Goal: Information Seeking & Learning: Learn about a topic

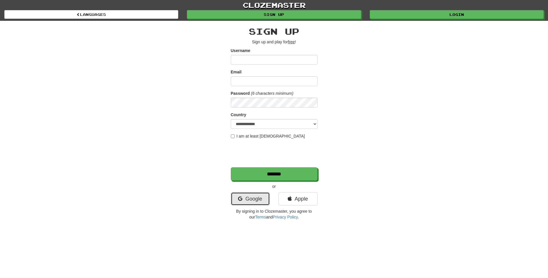
click at [245, 199] on link "Google" at bounding box center [250, 198] width 39 height 13
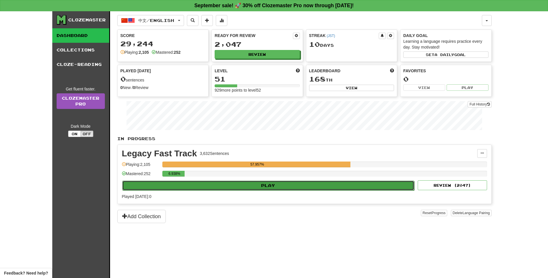
click at [219, 184] on button "Play" at bounding box center [268, 185] width 292 height 10
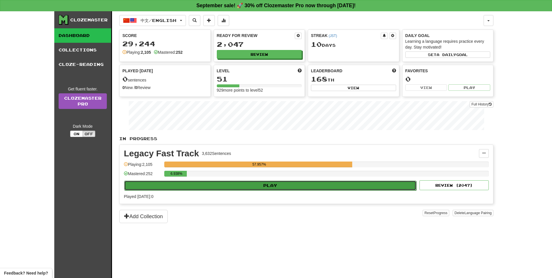
select select "**"
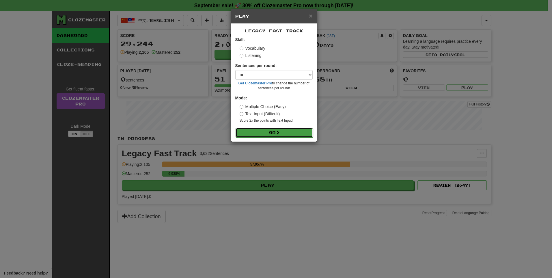
click at [243, 133] on button "Go" at bounding box center [274, 133] width 77 height 10
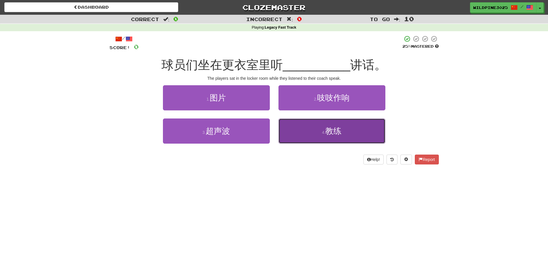
click at [306, 137] on button "4 . 教练" at bounding box center [331, 130] width 107 height 25
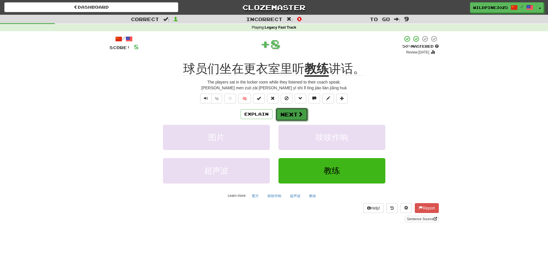
click at [301, 115] on span at bounding box center [300, 113] width 5 height 5
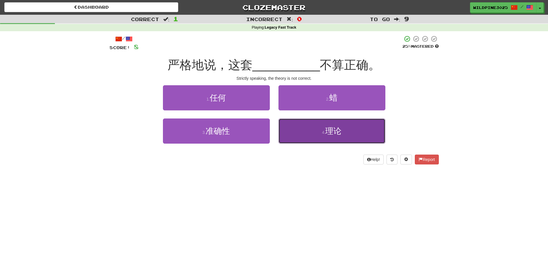
click at [305, 137] on button "4 . 理论" at bounding box center [331, 130] width 107 height 25
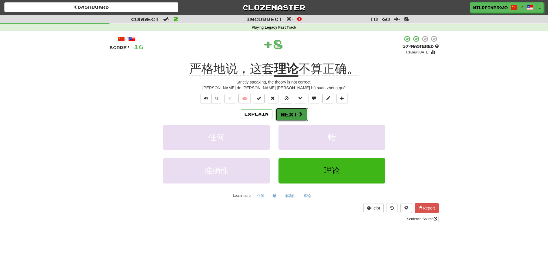
click at [297, 119] on button "Next" at bounding box center [291, 114] width 32 height 13
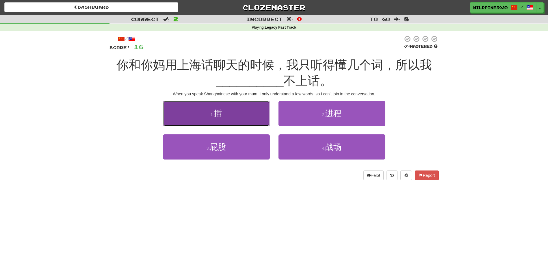
click at [261, 114] on button "1 . 插" at bounding box center [216, 113] width 107 height 25
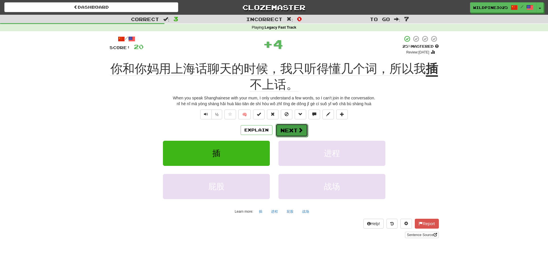
click at [291, 135] on button "Next" at bounding box center [291, 130] width 32 height 13
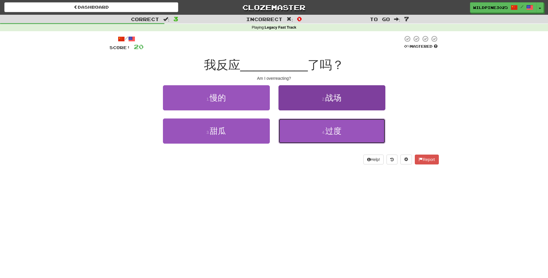
click at [306, 130] on button "4 . 过度" at bounding box center [331, 130] width 107 height 25
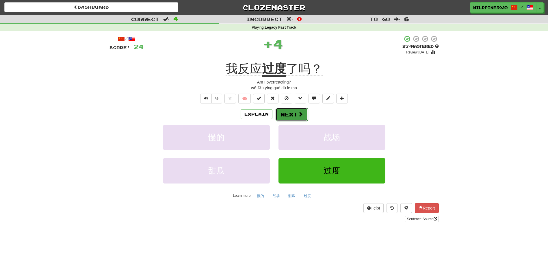
click at [288, 115] on button "Next" at bounding box center [291, 114] width 32 height 13
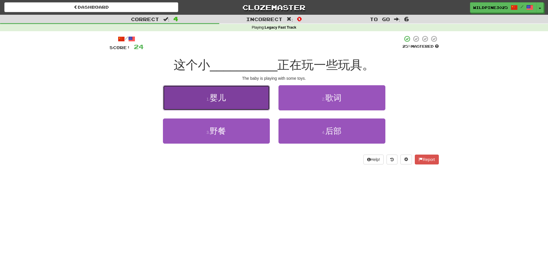
click at [253, 106] on button "1 . 婴儿" at bounding box center [216, 97] width 107 height 25
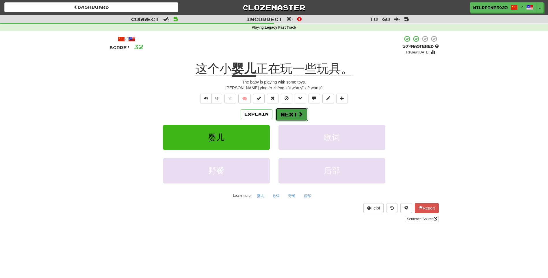
click at [293, 114] on button "Next" at bounding box center [291, 114] width 32 height 13
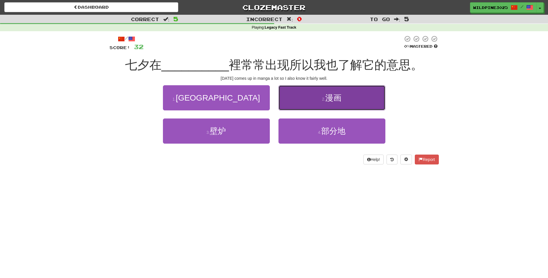
click at [301, 101] on button "2 . 漫画" at bounding box center [331, 97] width 107 height 25
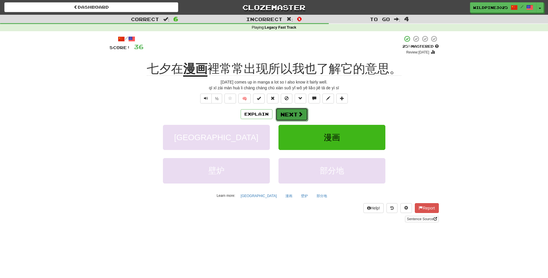
click at [296, 113] on button "Next" at bounding box center [291, 114] width 32 height 13
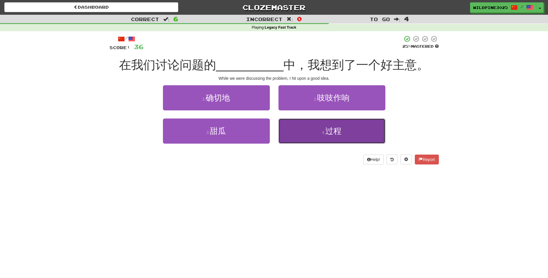
click at [295, 127] on button "4 . 过程" at bounding box center [331, 130] width 107 height 25
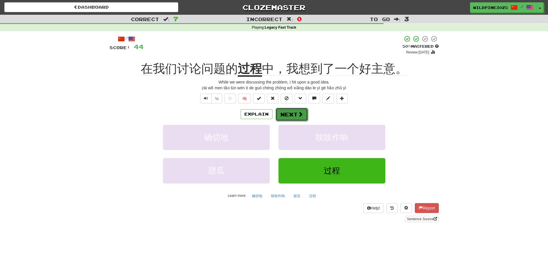
click at [298, 114] on span at bounding box center [300, 113] width 5 height 5
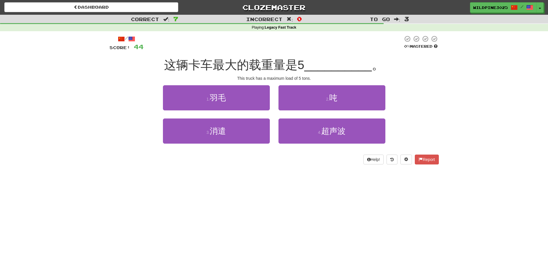
click at [310, 77] on div "This truck has a maximum load of 5 tons." at bounding box center [273, 78] width 329 height 6
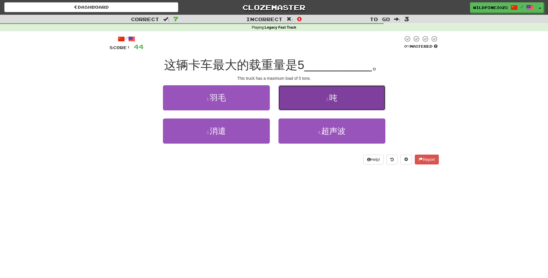
click at [313, 92] on button "2 . 吨" at bounding box center [331, 97] width 107 height 25
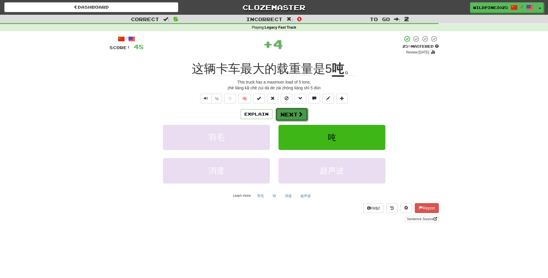
click at [296, 109] on button "Next" at bounding box center [291, 114] width 32 height 13
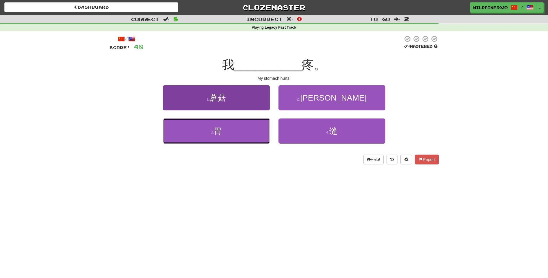
click at [260, 131] on button "3 . 胃" at bounding box center [216, 130] width 107 height 25
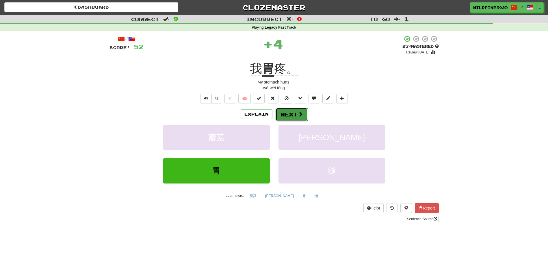
click at [298, 111] on span at bounding box center [300, 113] width 5 height 5
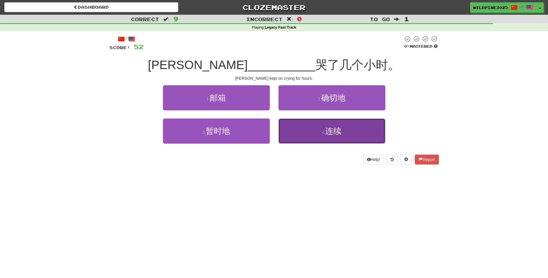
click at [293, 131] on button "4 . 连续" at bounding box center [331, 130] width 107 height 25
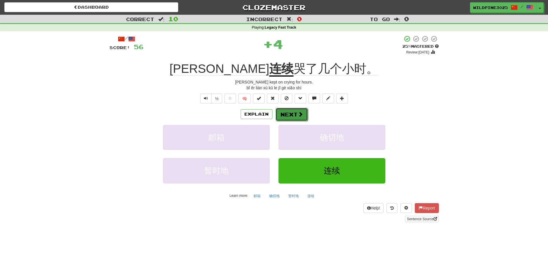
click at [294, 113] on button "Next" at bounding box center [291, 114] width 32 height 13
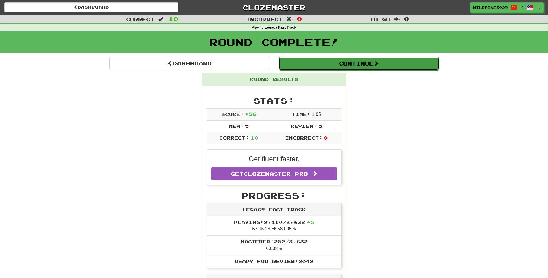
click at [314, 57] on button "Continue" at bounding box center [359, 63] width 160 height 13
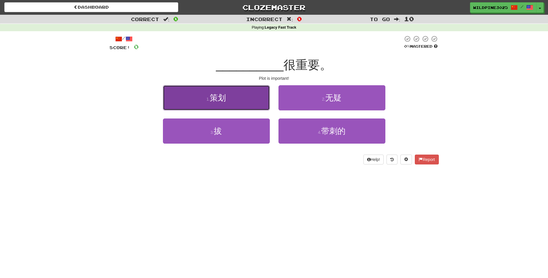
click at [255, 98] on button "1 . 策划" at bounding box center [216, 97] width 107 height 25
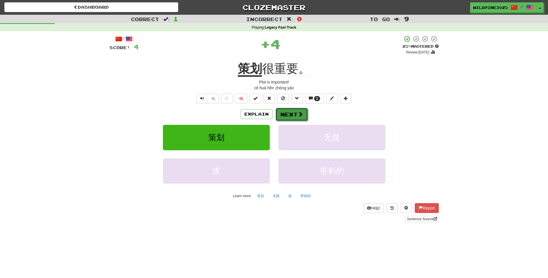
click at [300, 116] on span at bounding box center [300, 113] width 5 height 5
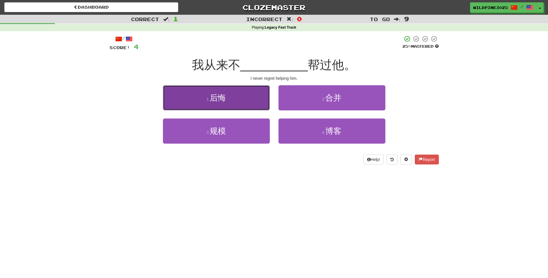
click at [255, 105] on button "1 . 后悔" at bounding box center [216, 97] width 107 height 25
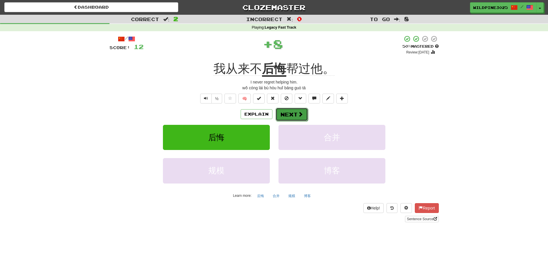
click at [293, 115] on button "Next" at bounding box center [291, 114] width 32 height 13
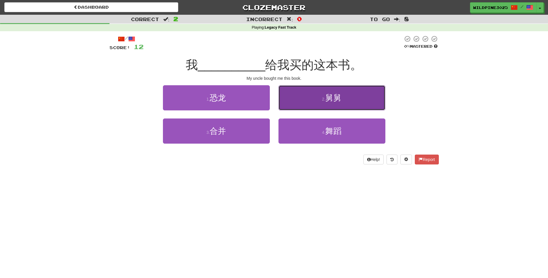
click at [301, 107] on button "2 . 舅舅" at bounding box center [331, 97] width 107 height 25
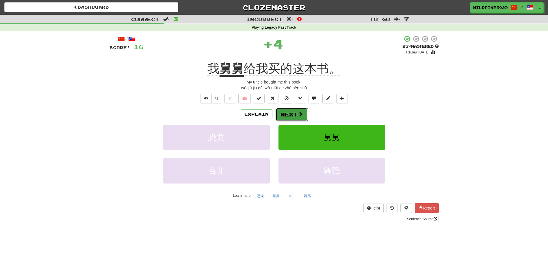
click at [293, 111] on button "Next" at bounding box center [291, 114] width 32 height 13
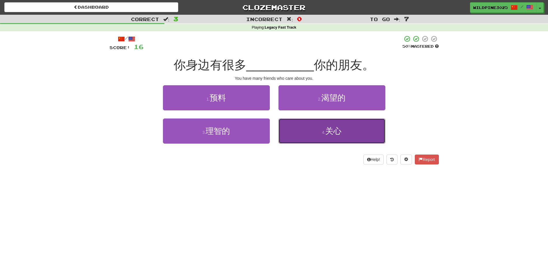
click at [311, 127] on button "4 . 关心" at bounding box center [331, 130] width 107 height 25
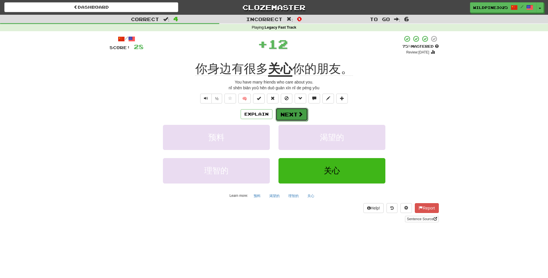
click at [299, 115] on span at bounding box center [300, 113] width 5 height 5
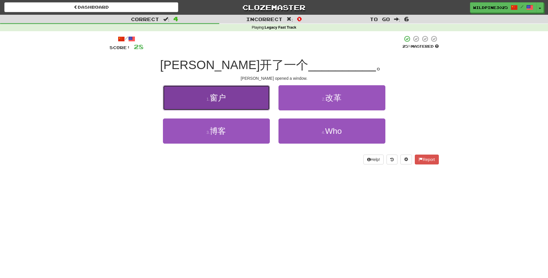
click at [263, 104] on button "1 . 窗户" at bounding box center [216, 97] width 107 height 25
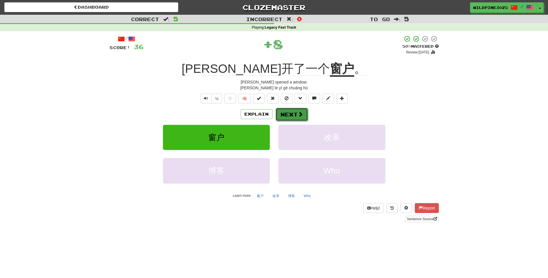
click at [301, 116] on span at bounding box center [300, 113] width 5 height 5
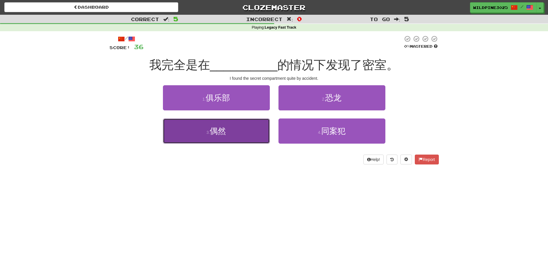
click at [258, 121] on button "3 . 偶然" at bounding box center [216, 130] width 107 height 25
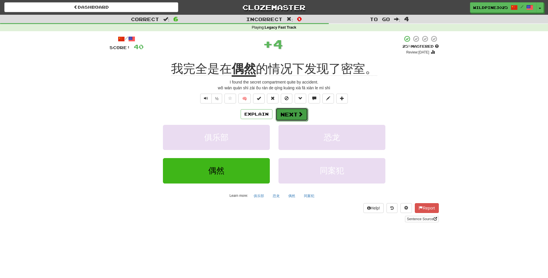
click at [298, 112] on span at bounding box center [300, 113] width 5 height 5
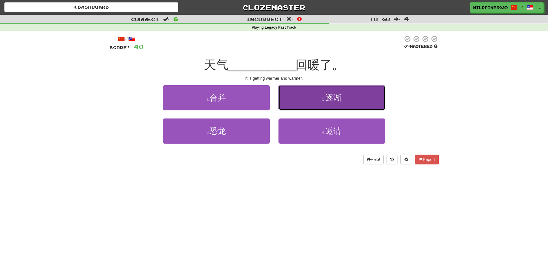
click at [288, 108] on button "2 . 逐渐" at bounding box center [331, 97] width 107 height 25
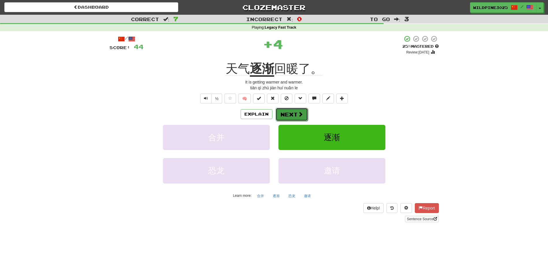
click at [290, 111] on button "Next" at bounding box center [291, 114] width 32 height 13
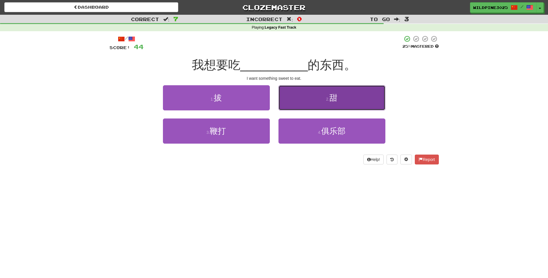
click at [292, 109] on button "2 . 甜" at bounding box center [331, 97] width 107 height 25
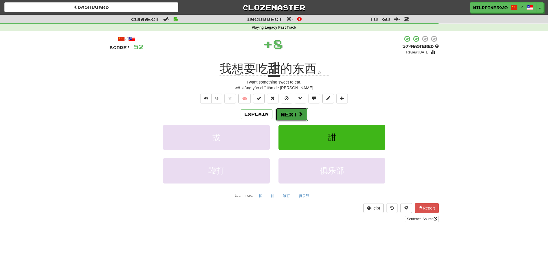
click at [293, 110] on button "Next" at bounding box center [291, 114] width 32 height 13
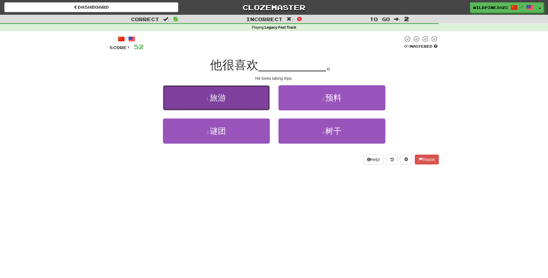
click at [266, 107] on button "1 . 旅游" at bounding box center [216, 97] width 107 height 25
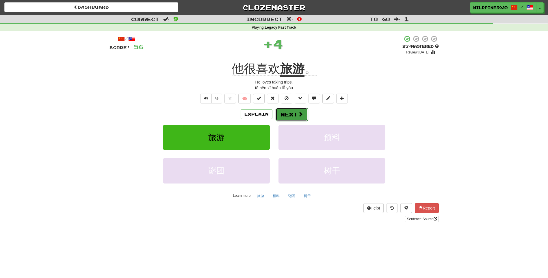
click at [285, 108] on button "Next" at bounding box center [291, 114] width 32 height 13
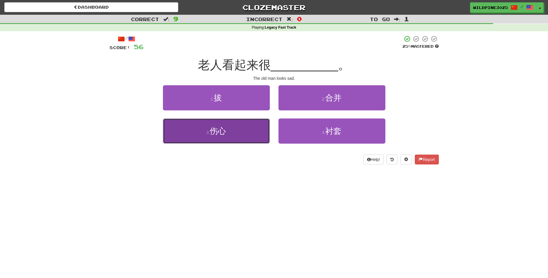
click at [253, 126] on button "3 . 伤心" at bounding box center [216, 130] width 107 height 25
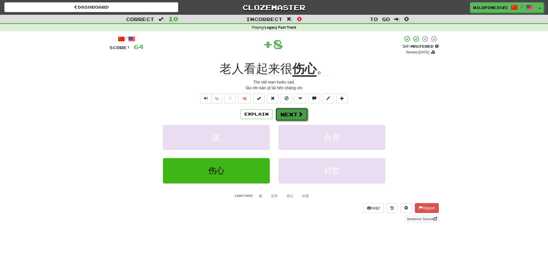
click at [285, 112] on button "Next" at bounding box center [291, 114] width 32 height 13
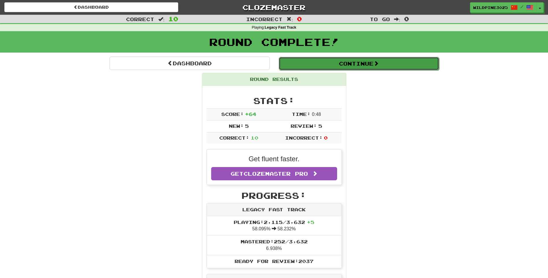
click at [301, 67] on button "Continue" at bounding box center [359, 63] width 160 height 13
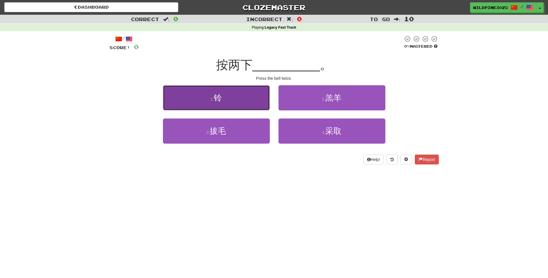
click at [255, 105] on button "1 . 铃" at bounding box center [216, 97] width 107 height 25
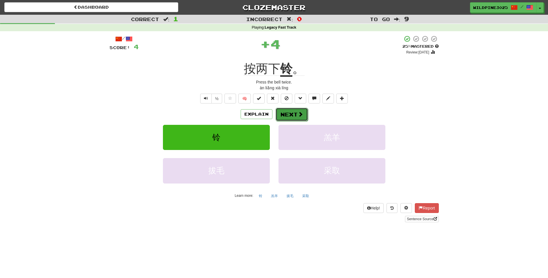
click at [290, 113] on button "Next" at bounding box center [291, 114] width 32 height 13
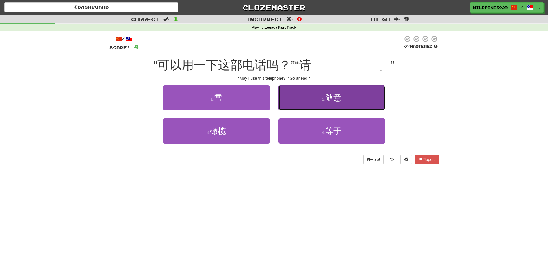
click at [305, 100] on button "2 . 随意" at bounding box center [331, 97] width 107 height 25
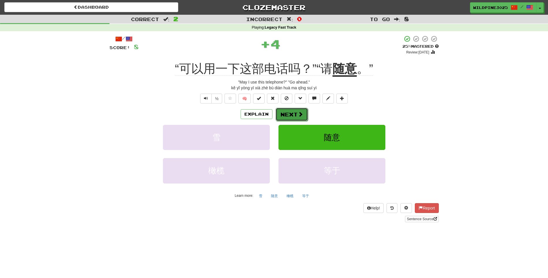
click at [296, 114] on button "Next" at bounding box center [291, 114] width 32 height 13
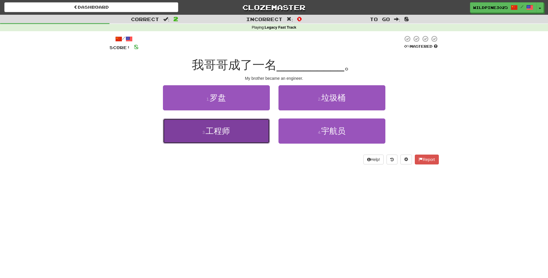
click at [248, 128] on button "3 . 工程师" at bounding box center [216, 130] width 107 height 25
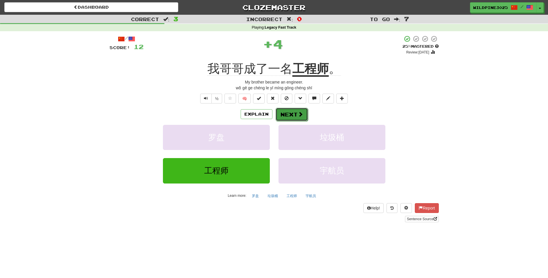
click at [299, 116] on span at bounding box center [300, 113] width 5 height 5
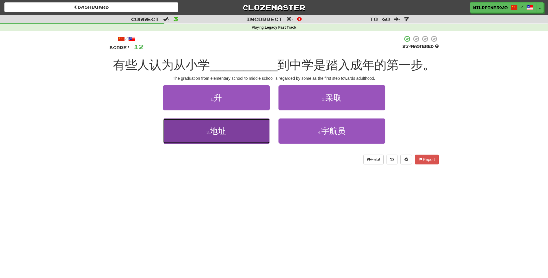
click at [251, 125] on button "3 . 地址" at bounding box center [216, 130] width 107 height 25
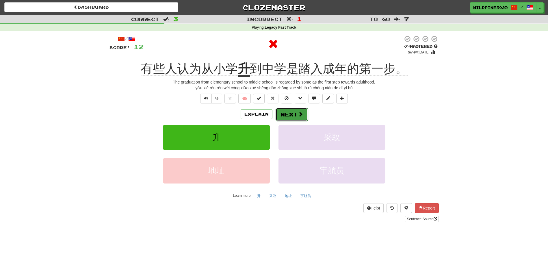
click at [294, 117] on button "Next" at bounding box center [291, 114] width 32 height 13
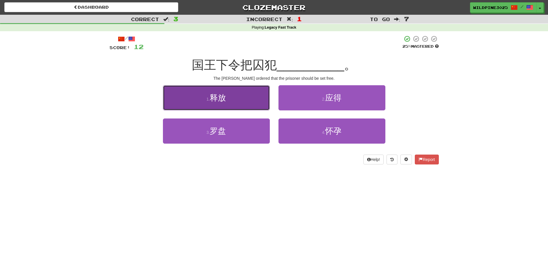
click at [267, 101] on button "1 . 释放" at bounding box center [216, 97] width 107 height 25
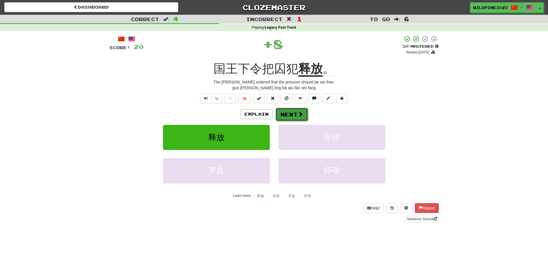
click at [287, 111] on button "Next" at bounding box center [291, 114] width 32 height 13
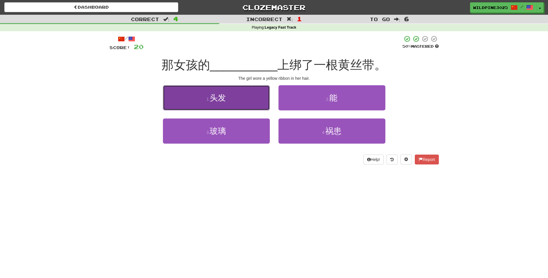
click at [258, 105] on button "1 . 头发" at bounding box center [216, 97] width 107 height 25
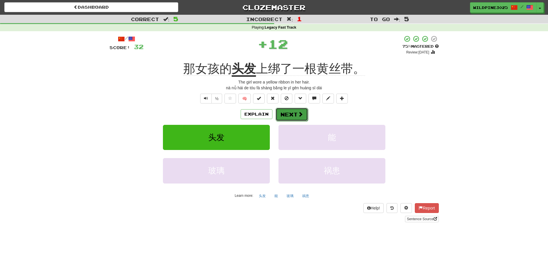
click at [292, 113] on button "Next" at bounding box center [291, 114] width 32 height 13
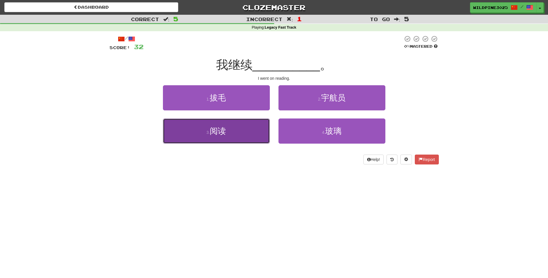
click at [249, 128] on button "3 . 阅读" at bounding box center [216, 130] width 107 height 25
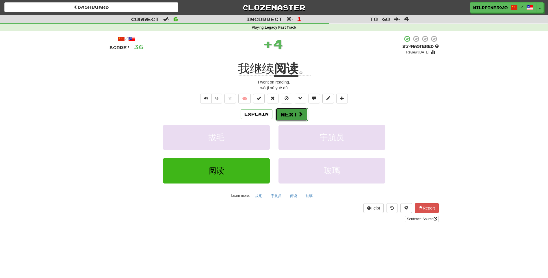
click at [284, 113] on button "Next" at bounding box center [291, 114] width 32 height 13
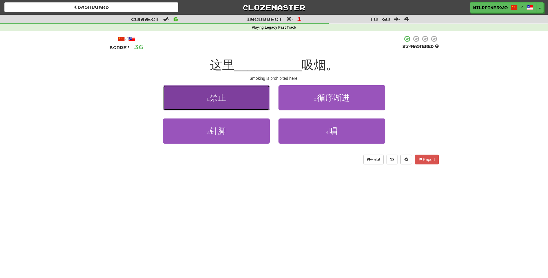
click at [267, 110] on button "1 . 禁止" at bounding box center [216, 97] width 107 height 25
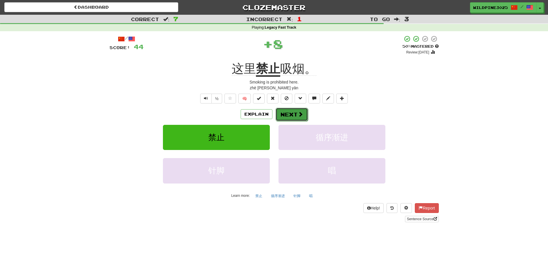
click at [294, 116] on button "Next" at bounding box center [291, 114] width 32 height 13
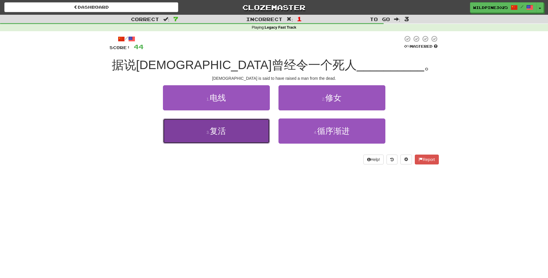
drag, startPoint x: 249, startPoint y: 123, endPoint x: 260, endPoint y: 123, distance: 11.3
click at [249, 123] on button "3 . 复活" at bounding box center [216, 130] width 107 height 25
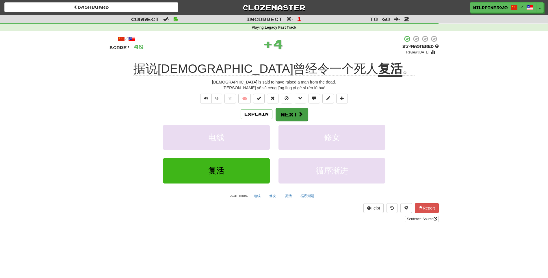
click at [299, 115] on span at bounding box center [300, 113] width 5 height 5
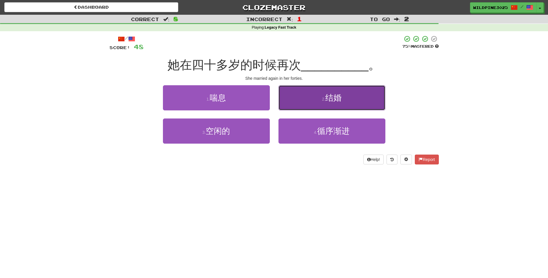
click at [293, 109] on button "2 . 结婚" at bounding box center [331, 97] width 107 height 25
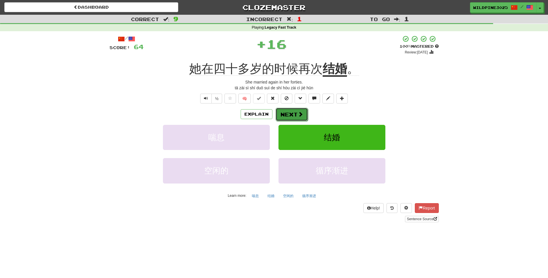
click at [289, 117] on button "Next" at bounding box center [291, 114] width 32 height 13
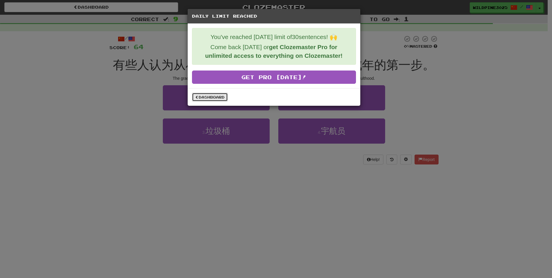
click at [217, 97] on link "Dashboard" at bounding box center [210, 97] width 36 height 9
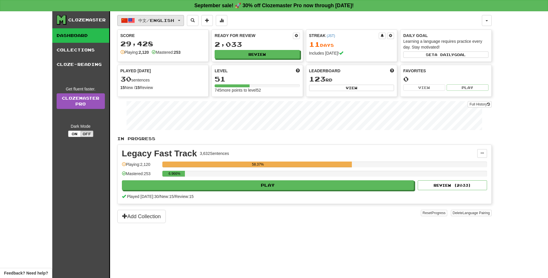
click at [173, 21] on span "中文 / English" at bounding box center [156, 20] width 36 height 5
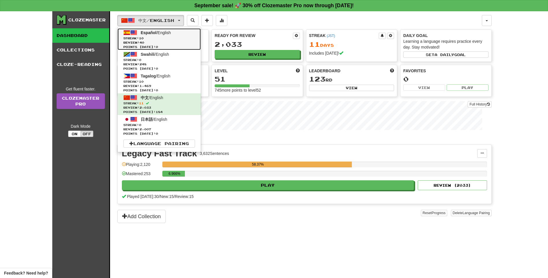
click at [167, 44] on span "Review: 40" at bounding box center [159, 42] width 72 height 4
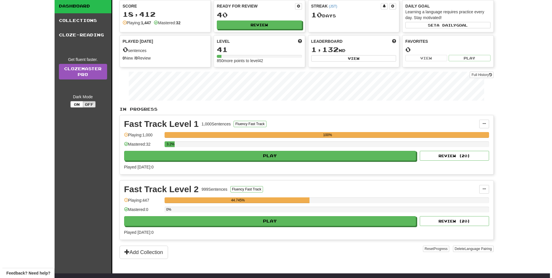
scroll to position [58, 0]
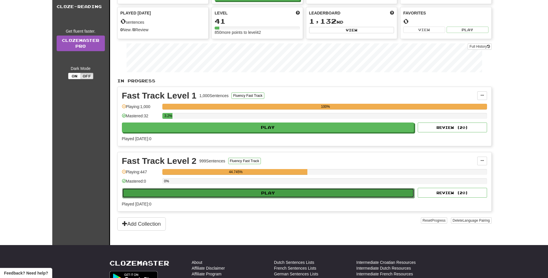
click at [271, 194] on button "Play" at bounding box center [268, 193] width 292 height 10
select select "**"
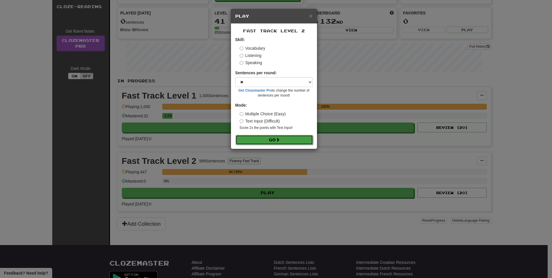
click at [264, 141] on button "Go" at bounding box center [274, 140] width 77 height 10
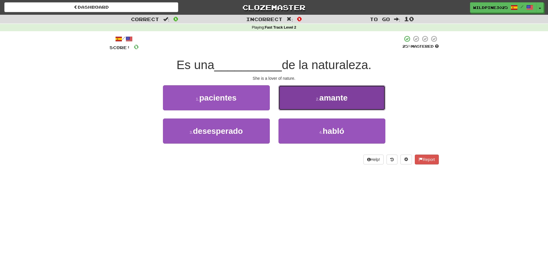
click at [300, 105] on button "2 . amante" at bounding box center [331, 97] width 107 height 25
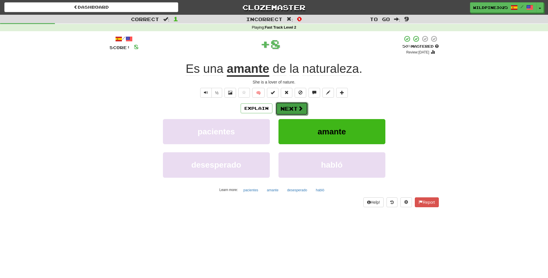
click at [294, 111] on button "Next" at bounding box center [291, 108] width 32 height 13
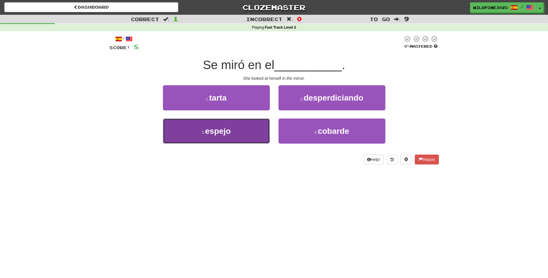
click at [258, 129] on button "3 . espejo" at bounding box center [216, 130] width 107 height 25
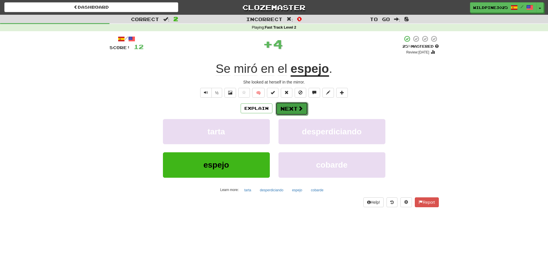
click at [296, 104] on button "Next" at bounding box center [291, 108] width 32 height 13
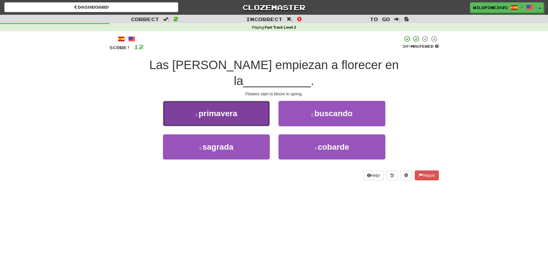
click at [264, 103] on button "1 . primavera" at bounding box center [216, 113] width 107 height 25
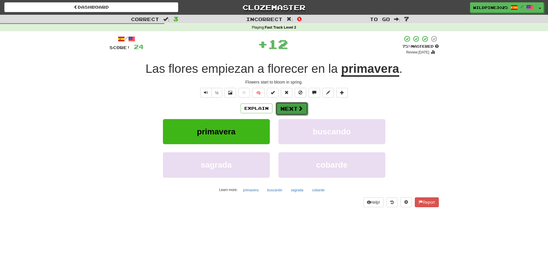
click at [293, 112] on button "Next" at bounding box center [291, 108] width 32 height 13
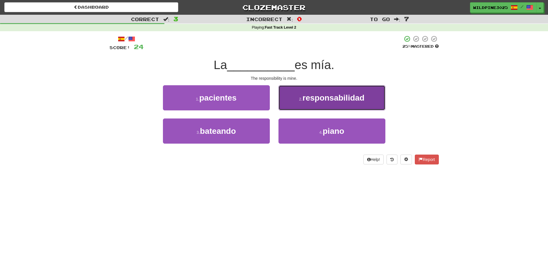
click at [310, 99] on span "responsabilidad" at bounding box center [333, 97] width 62 height 9
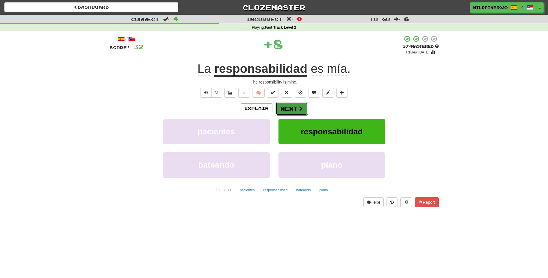
click at [291, 110] on button "Next" at bounding box center [291, 108] width 32 height 13
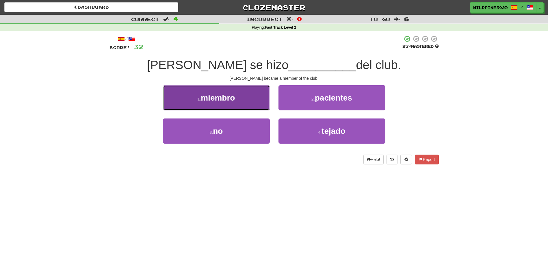
click at [257, 106] on button "1 . miembro" at bounding box center [216, 97] width 107 height 25
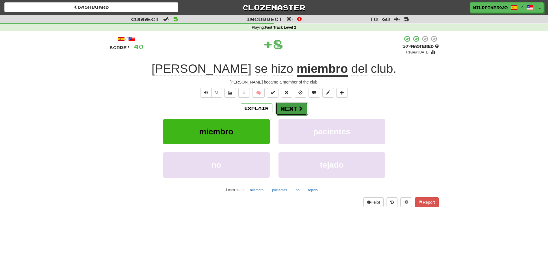
click at [292, 112] on button "Next" at bounding box center [291, 108] width 32 height 13
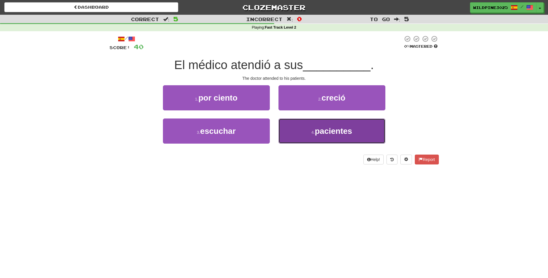
click at [285, 121] on button "4 . pacientes" at bounding box center [331, 130] width 107 height 25
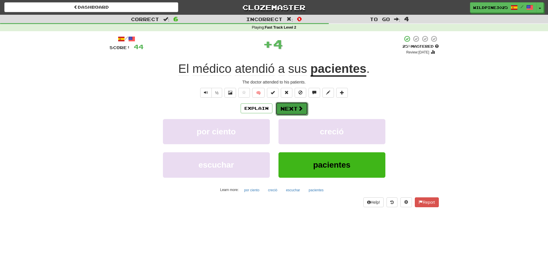
click at [281, 107] on button "Next" at bounding box center [291, 108] width 32 height 13
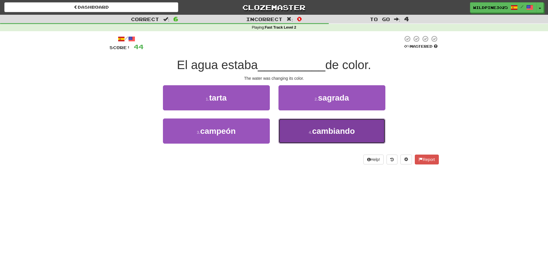
click at [291, 127] on button "4 . cambiando" at bounding box center [331, 130] width 107 height 25
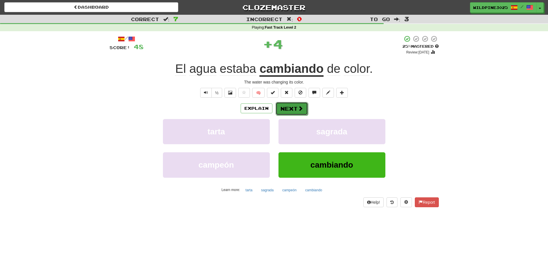
click at [284, 109] on button "Next" at bounding box center [291, 108] width 32 height 13
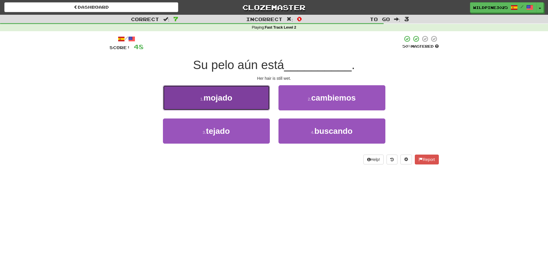
click at [262, 102] on button "1 . mojado" at bounding box center [216, 97] width 107 height 25
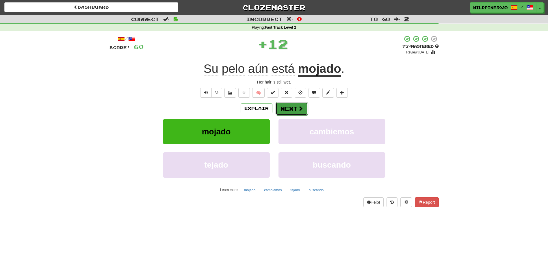
click at [289, 110] on button "Next" at bounding box center [291, 108] width 32 height 13
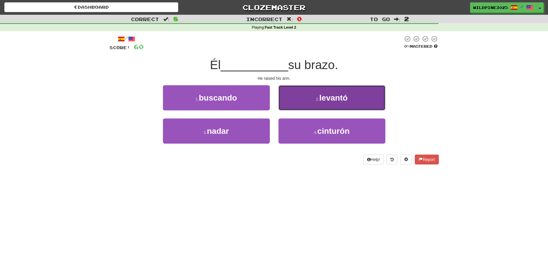
click at [292, 105] on button "2 . levantó" at bounding box center [331, 97] width 107 height 25
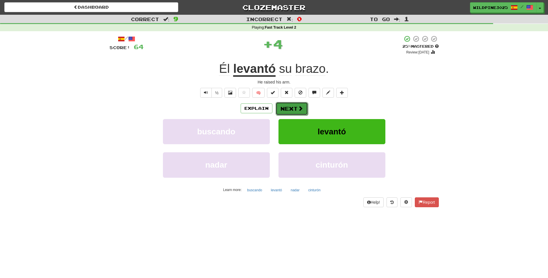
click at [286, 108] on button "Next" at bounding box center [291, 108] width 32 height 13
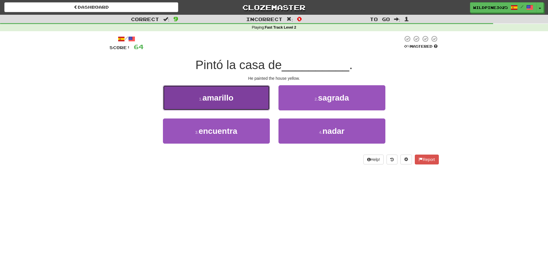
click at [261, 107] on button "1 . amarillo" at bounding box center [216, 97] width 107 height 25
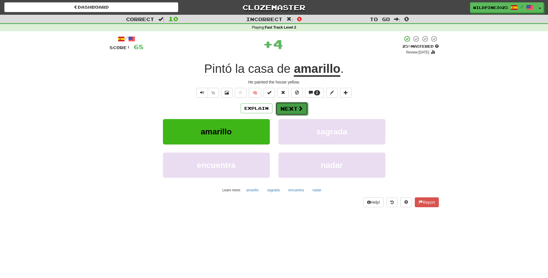
click at [294, 108] on button "Next" at bounding box center [291, 108] width 32 height 13
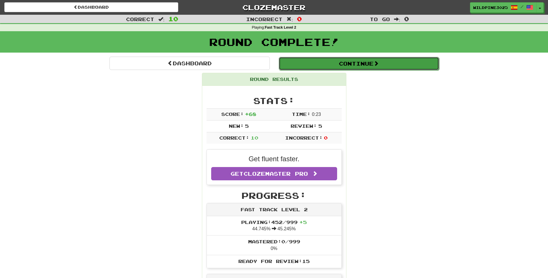
click at [295, 63] on button "Continue" at bounding box center [359, 63] width 160 height 13
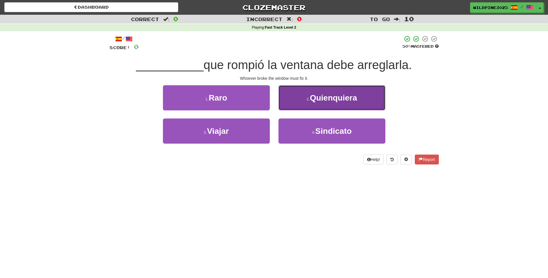
click at [314, 105] on button "2 . Quienquiera" at bounding box center [331, 97] width 107 height 25
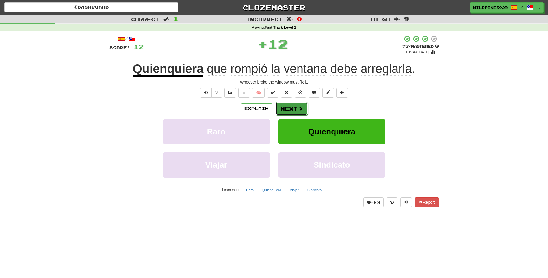
click at [290, 109] on button "Next" at bounding box center [291, 108] width 32 height 13
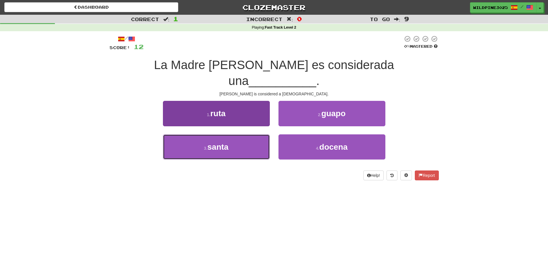
drag, startPoint x: 260, startPoint y: 134, endPoint x: 264, endPoint y: 127, distance: 8.2
click at [259, 134] on button "3 . santa" at bounding box center [216, 146] width 107 height 25
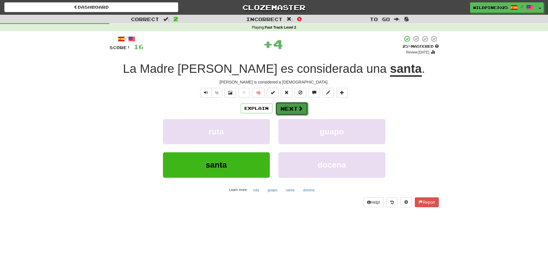
click at [282, 108] on button "Next" at bounding box center [291, 108] width 32 height 13
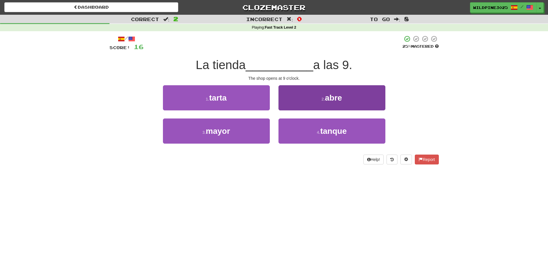
click at [300, 103] on button "2 . abre" at bounding box center [331, 97] width 107 height 25
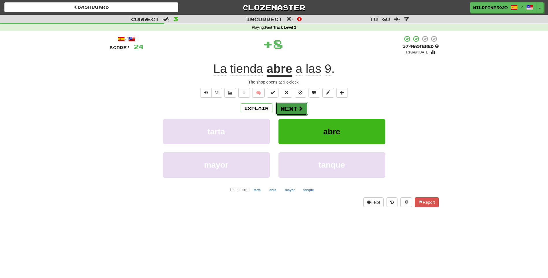
click at [295, 112] on button "Next" at bounding box center [291, 108] width 32 height 13
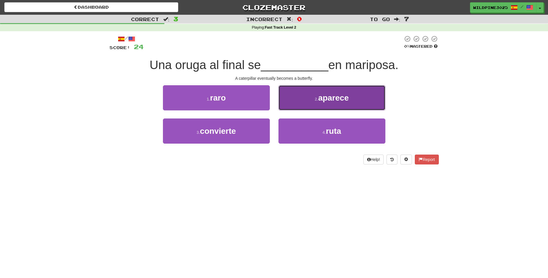
click at [293, 104] on button "2 . aparece" at bounding box center [331, 97] width 107 height 25
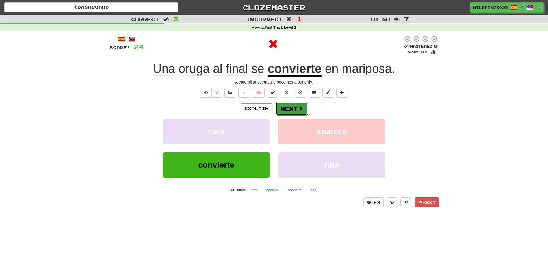
click at [291, 111] on button "Next" at bounding box center [291, 108] width 32 height 13
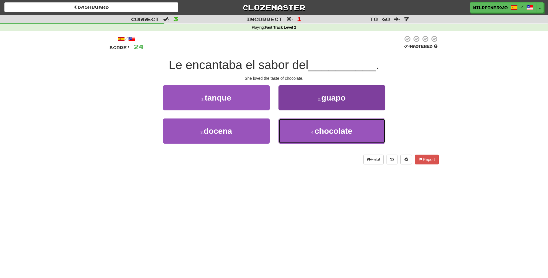
drag, startPoint x: 308, startPoint y: 137, endPoint x: 300, endPoint y: 130, distance: 10.1
click at [308, 137] on button "4 . chocolate" at bounding box center [331, 130] width 107 height 25
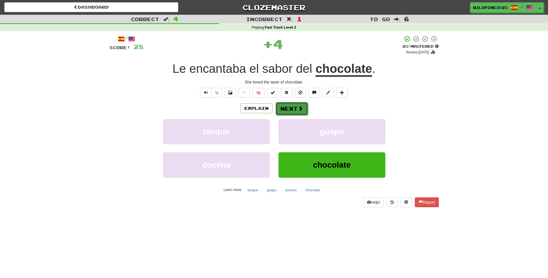
click at [290, 110] on button "Next" at bounding box center [291, 108] width 32 height 13
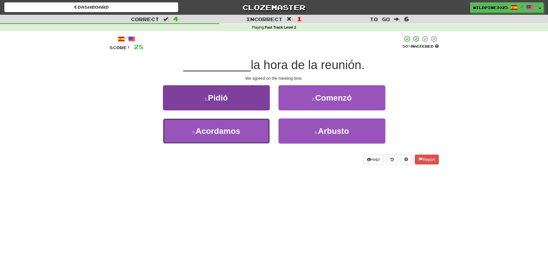
drag, startPoint x: 251, startPoint y: 131, endPoint x: 255, endPoint y: 132, distance: 4.1
click at [252, 131] on button "3 . Acordamos" at bounding box center [216, 130] width 107 height 25
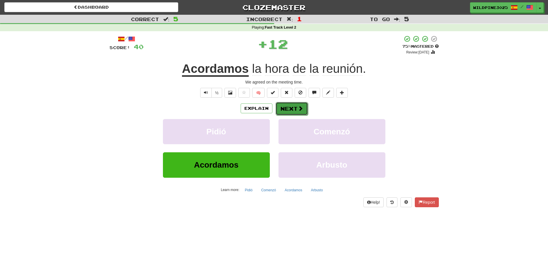
click at [292, 109] on button "Next" at bounding box center [291, 108] width 32 height 13
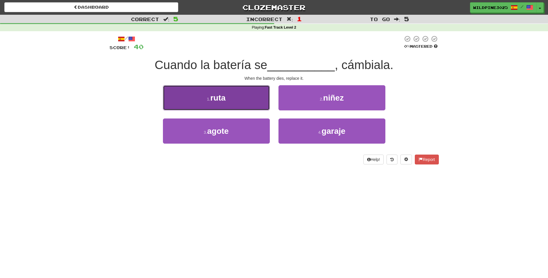
click at [257, 102] on button "1 . ruta" at bounding box center [216, 97] width 107 height 25
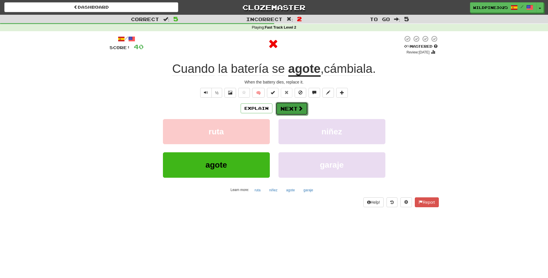
click at [293, 110] on button "Next" at bounding box center [291, 108] width 32 height 13
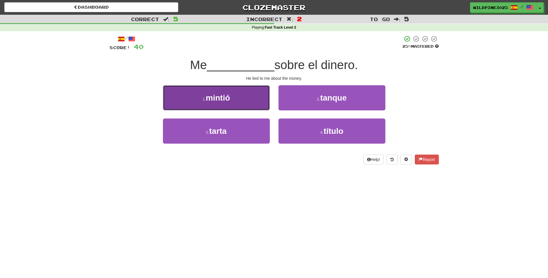
click at [257, 106] on button "1 . mintió" at bounding box center [216, 97] width 107 height 25
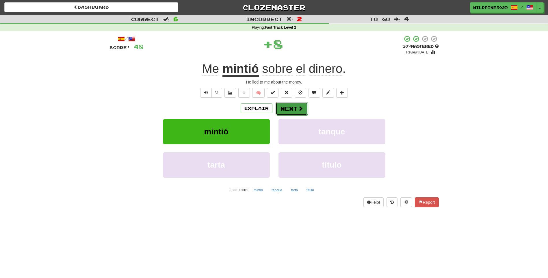
click at [295, 112] on button "Next" at bounding box center [291, 108] width 32 height 13
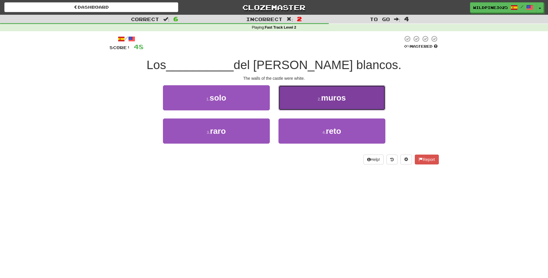
click at [306, 106] on button "2 . muros" at bounding box center [331, 97] width 107 height 25
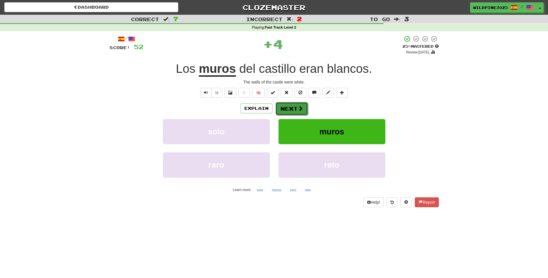
click at [295, 109] on button "Next" at bounding box center [291, 108] width 32 height 13
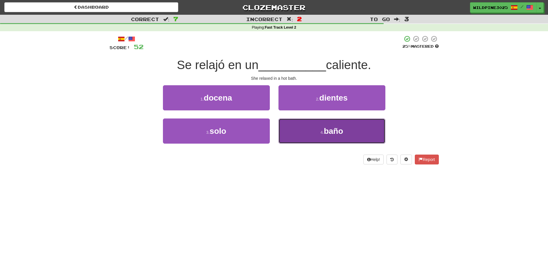
click at [305, 133] on button "4 . baño" at bounding box center [331, 130] width 107 height 25
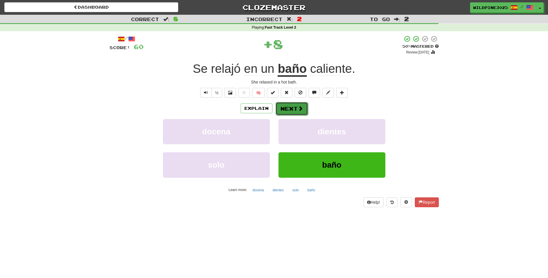
click at [294, 109] on button "Next" at bounding box center [291, 108] width 32 height 13
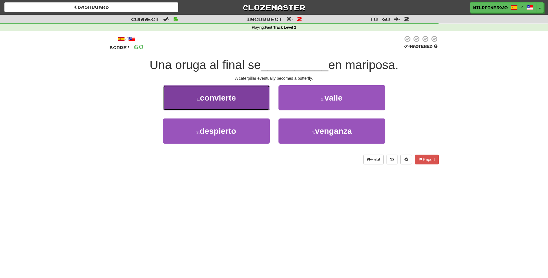
click at [262, 108] on button "1 . convierte" at bounding box center [216, 97] width 107 height 25
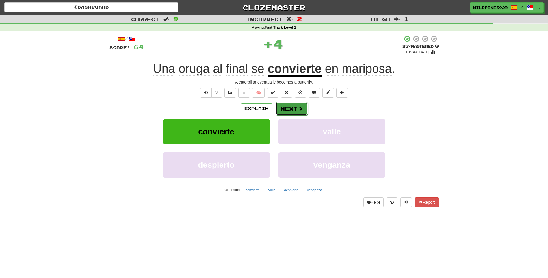
click at [298, 110] on span at bounding box center [300, 108] width 5 height 5
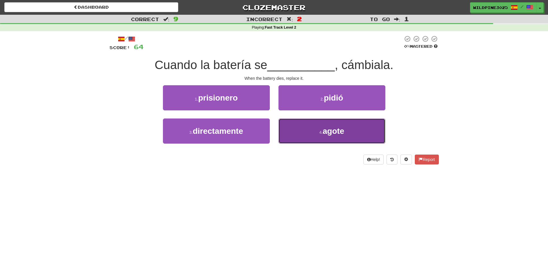
click at [307, 124] on button "4 . agote" at bounding box center [331, 130] width 107 height 25
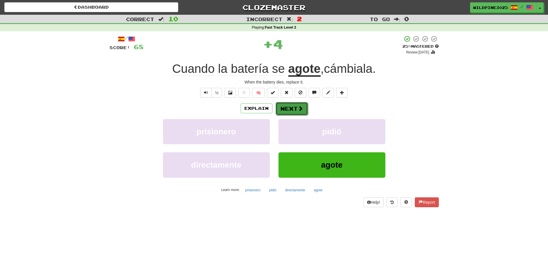
click at [299, 112] on button "Next" at bounding box center [291, 108] width 32 height 13
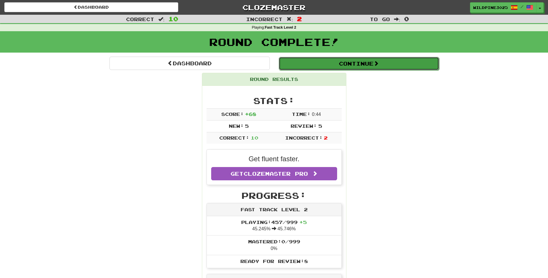
click at [325, 60] on button "Continue" at bounding box center [359, 63] width 160 height 13
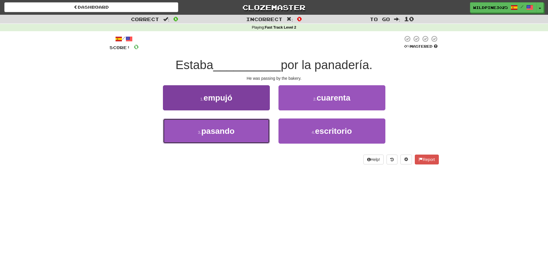
click at [263, 137] on button "3 . pasando" at bounding box center [216, 130] width 107 height 25
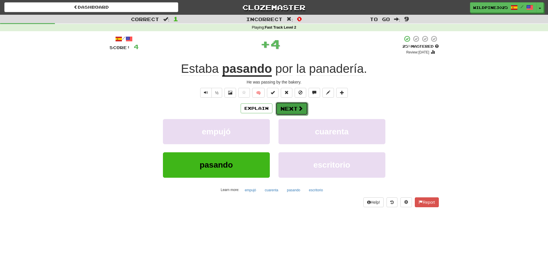
click at [294, 107] on button "Next" at bounding box center [291, 108] width 32 height 13
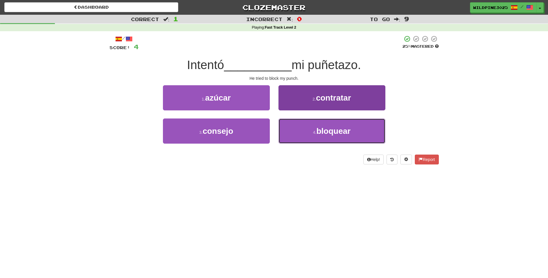
drag, startPoint x: 300, startPoint y: 130, endPoint x: 289, endPoint y: 119, distance: 15.7
click at [300, 130] on button "4 . bloquear" at bounding box center [331, 130] width 107 height 25
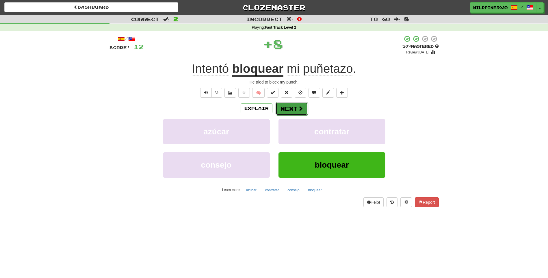
click at [291, 110] on button "Next" at bounding box center [291, 108] width 32 height 13
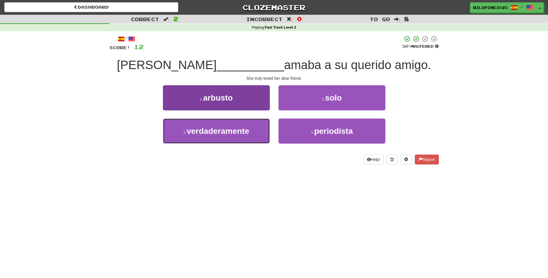
click at [253, 132] on button "3 . verdaderamente" at bounding box center [216, 130] width 107 height 25
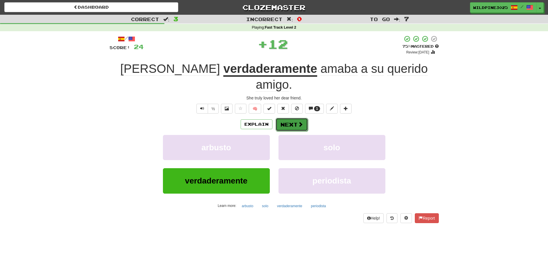
click at [297, 118] on button "Next" at bounding box center [291, 124] width 32 height 13
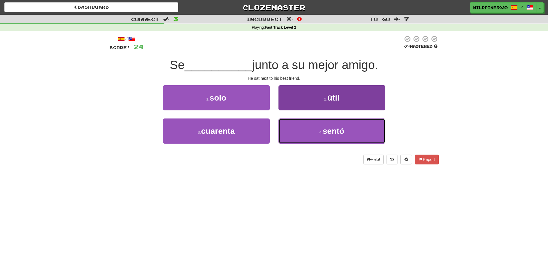
drag, startPoint x: 314, startPoint y: 143, endPoint x: 313, endPoint y: 140, distance: 3.4
click at [314, 143] on button "4 . sentó" at bounding box center [331, 130] width 107 height 25
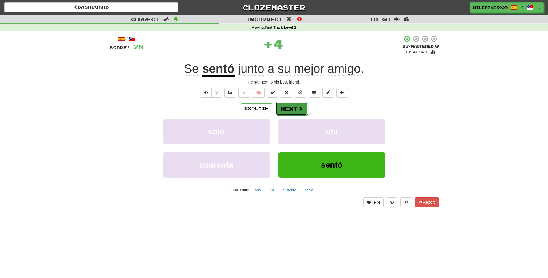
click at [287, 108] on button "Next" at bounding box center [291, 108] width 32 height 13
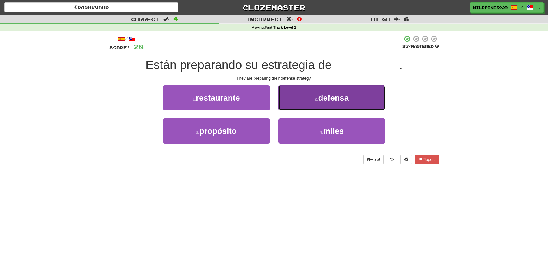
click at [289, 109] on button "2 . defensa" at bounding box center [331, 97] width 107 height 25
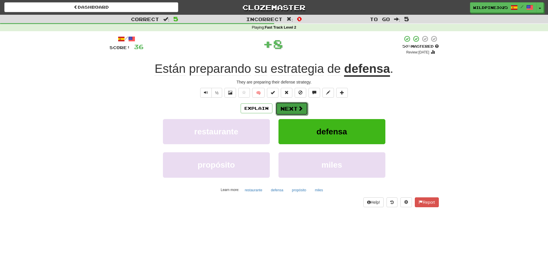
click at [283, 110] on button "Next" at bounding box center [291, 108] width 32 height 13
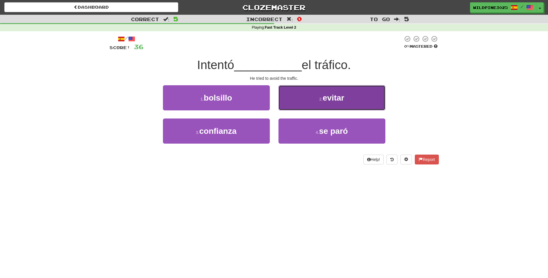
click at [300, 95] on button "2 . evitar" at bounding box center [331, 97] width 107 height 25
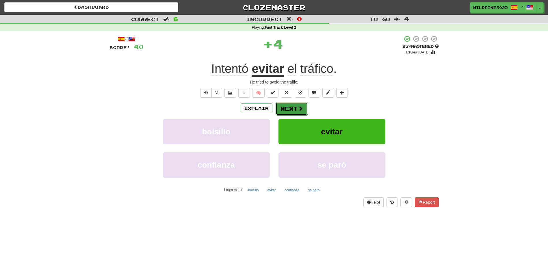
click at [289, 110] on button "Next" at bounding box center [291, 108] width 32 height 13
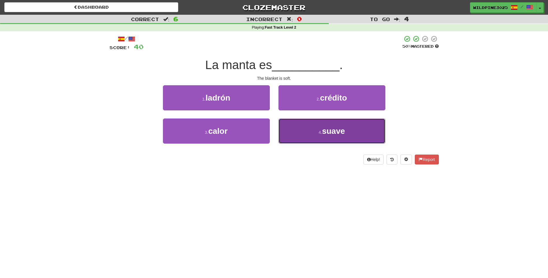
click at [303, 128] on button "4 . suave" at bounding box center [331, 130] width 107 height 25
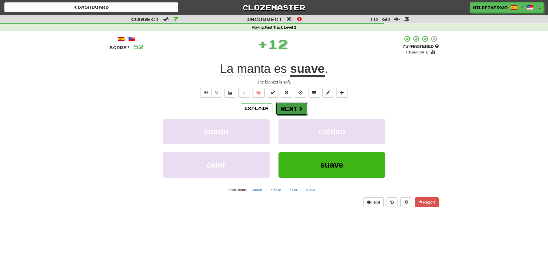
click at [293, 112] on button "Next" at bounding box center [291, 108] width 32 height 13
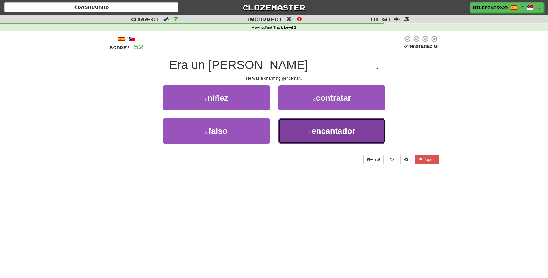
click at [290, 125] on button "4 . encantador" at bounding box center [331, 130] width 107 height 25
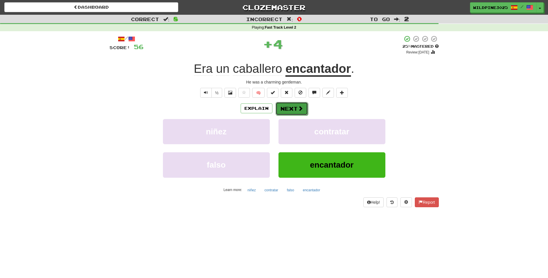
click at [292, 112] on button "Next" at bounding box center [291, 108] width 32 height 13
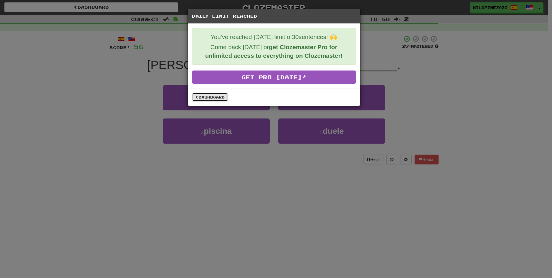
click at [218, 97] on link "Dashboard" at bounding box center [210, 97] width 36 height 9
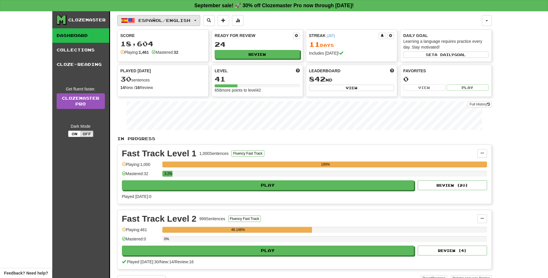
click at [176, 23] on span "Español / English" at bounding box center [164, 20] width 52 height 5
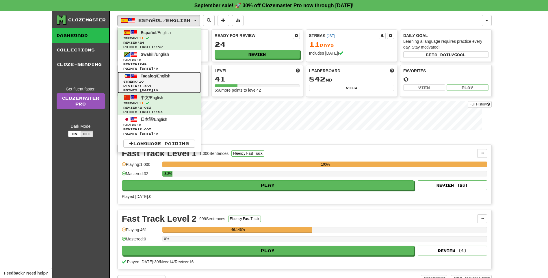
click at [171, 87] on span "Review: 1,469" at bounding box center [159, 86] width 72 height 4
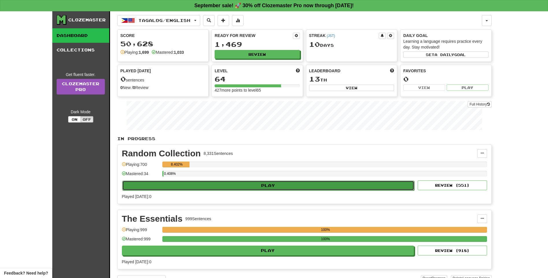
click at [269, 183] on button "Play" at bounding box center [268, 185] width 292 height 10
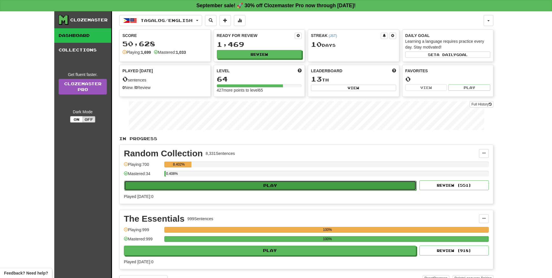
select select "**"
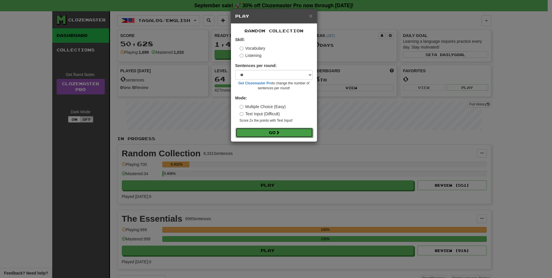
click at [253, 133] on button "Go" at bounding box center [274, 133] width 77 height 10
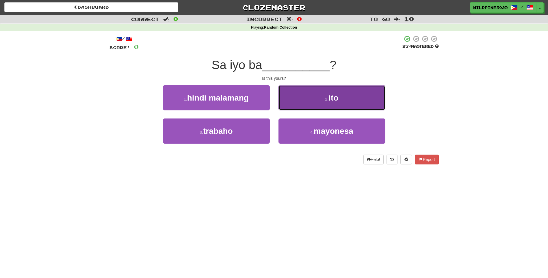
click at [329, 97] on span "ito" at bounding box center [333, 97] width 10 height 9
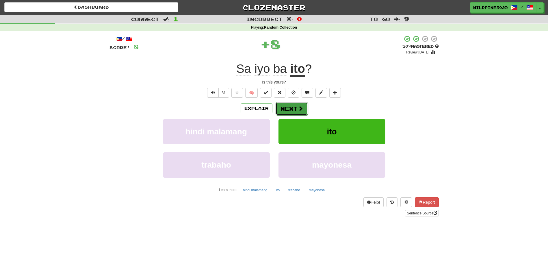
click at [302, 110] on button "Next" at bounding box center [291, 108] width 32 height 13
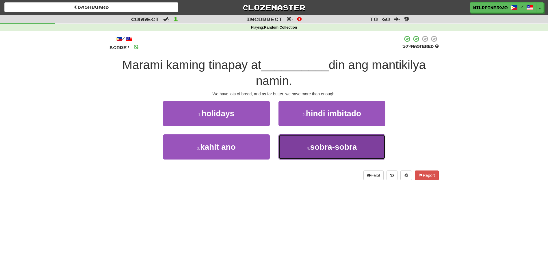
click at [318, 143] on span "sobra-sobra" at bounding box center [333, 146] width 47 height 9
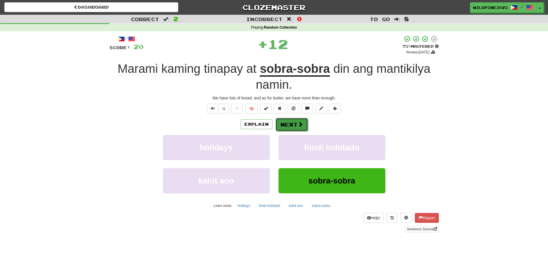
click at [296, 123] on button "Next" at bounding box center [291, 124] width 32 height 13
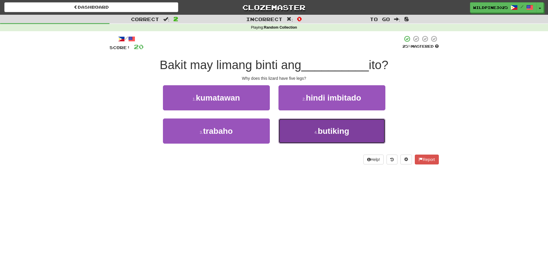
click at [303, 129] on button "4 . butiking" at bounding box center [331, 130] width 107 height 25
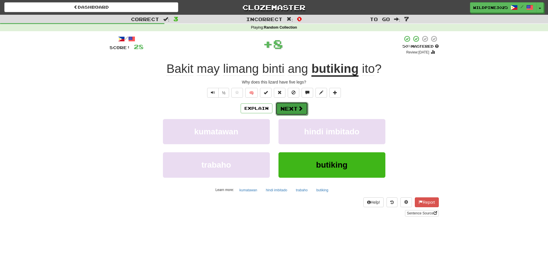
click at [299, 113] on button "Next" at bounding box center [291, 108] width 32 height 13
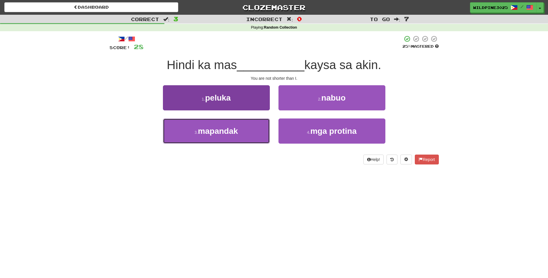
click at [249, 128] on button "3 . mapandak" at bounding box center [216, 130] width 107 height 25
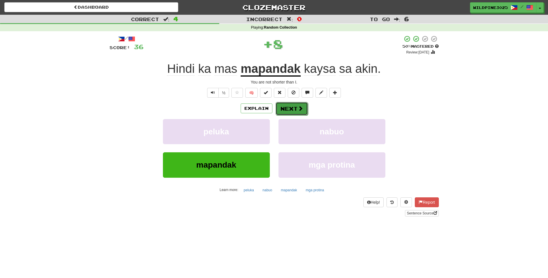
click at [296, 109] on button "Next" at bounding box center [291, 108] width 32 height 13
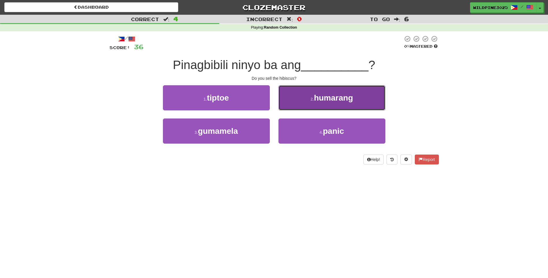
click at [296, 109] on button "2 . humarang" at bounding box center [331, 97] width 107 height 25
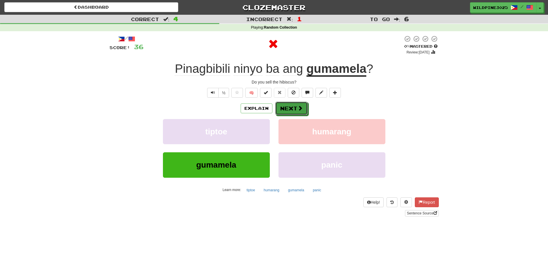
click at [296, 109] on button "Next" at bounding box center [291, 108] width 32 height 13
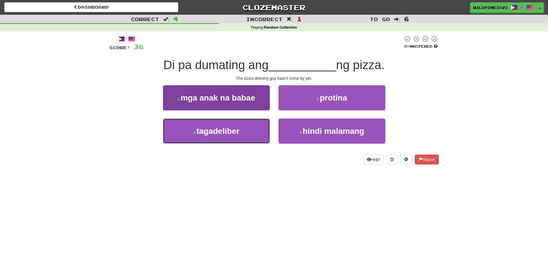
drag, startPoint x: 253, startPoint y: 129, endPoint x: 266, endPoint y: 123, distance: 14.6
click at [253, 128] on button "3 . tagadeliber" at bounding box center [216, 130] width 107 height 25
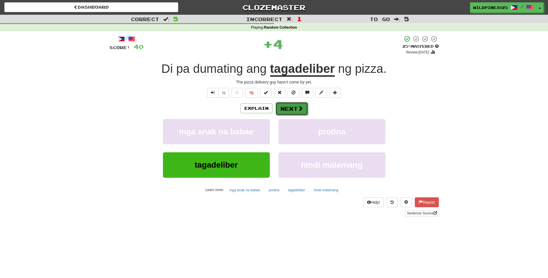
click at [301, 107] on span at bounding box center [300, 108] width 5 height 5
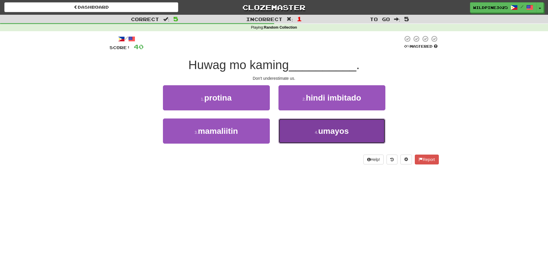
click at [301, 131] on button "4 . umayos" at bounding box center [331, 130] width 107 height 25
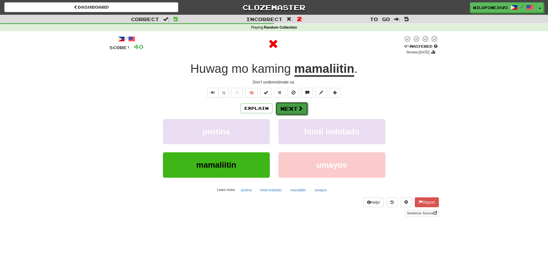
click at [291, 111] on button "Next" at bounding box center [291, 108] width 32 height 13
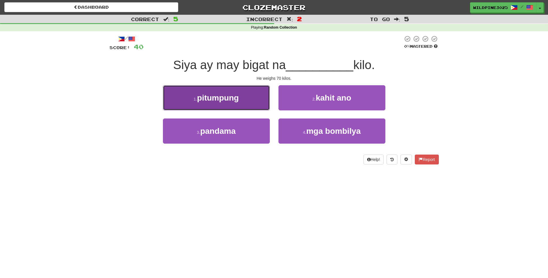
click at [265, 103] on button "1 . pitumpung" at bounding box center [216, 97] width 107 height 25
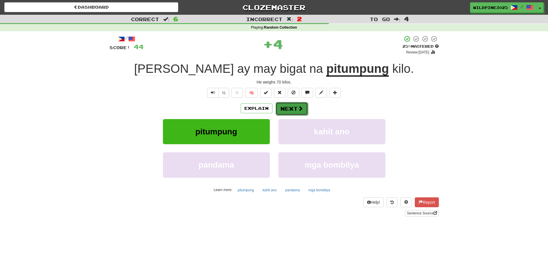
click at [292, 112] on button "Next" at bounding box center [291, 108] width 32 height 13
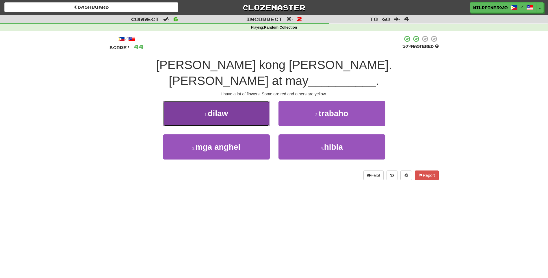
click at [260, 103] on button "1 . dilaw" at bounding box center [216, 113] width 107 height 25
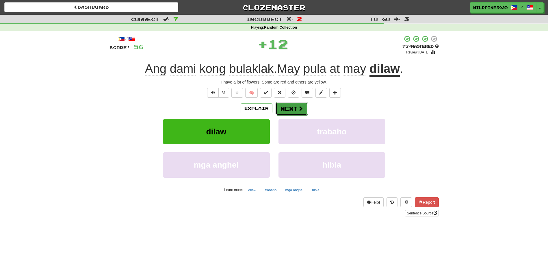
click at [296, 112] on button "Next" at bounding box center [291, 108] width 32 height 13
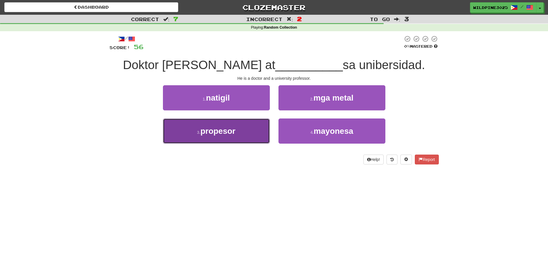
click at [257, 129] on button "3 . propesor" at bounding box center [216, 130] width 107 height 25
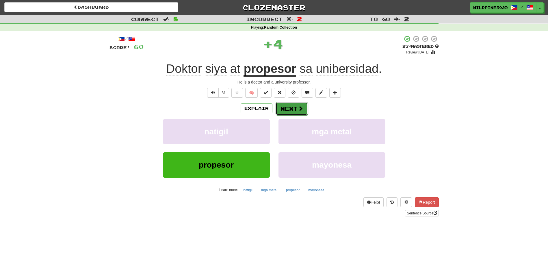
click at [287, 106] on button "Next" at bounding box center [291, 108] width 32 height 13
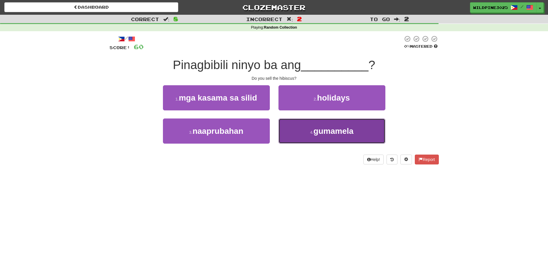
click at [301, 134] on button "4 . gumamela" at bounding box center [331, 130] width 107 height 25
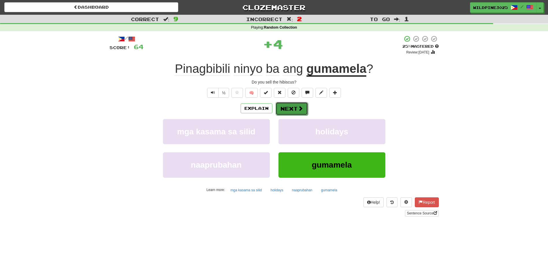
click at [292, 111] on button "Next" at bounding box center [291, 108] width 32 height 13
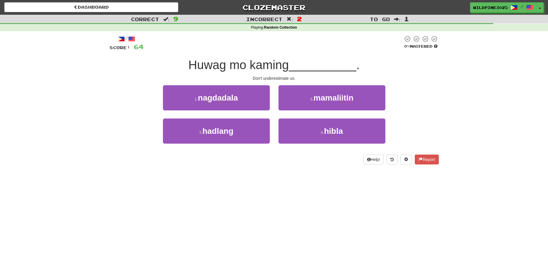
click at [301, 112] on div "2 . mamaliitin" at bounding box center [331, 101] width 115 height 33
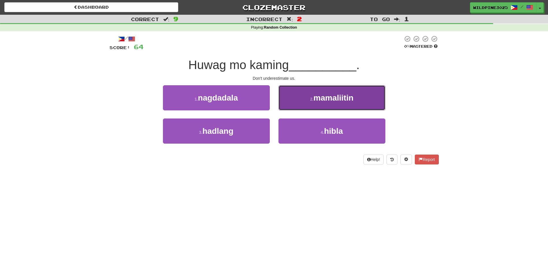
click at [299, 107] on button "2 . mamaliitin" at bounding box center [331, 97] width 107 height 25
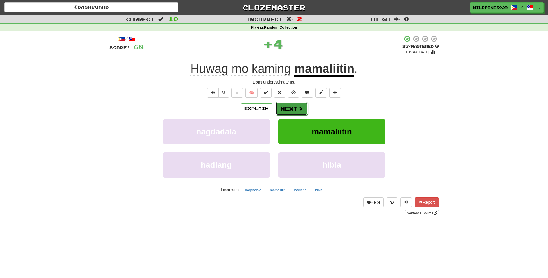
click at [298, 107] on span at bounding box center [300, 108] width 5 height 5
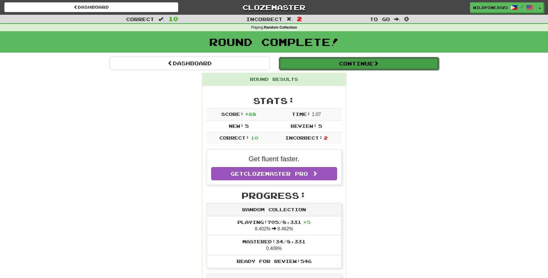
click at [316, 64] on button "Continue" at bounding box center [359, 63] width 160 height 13
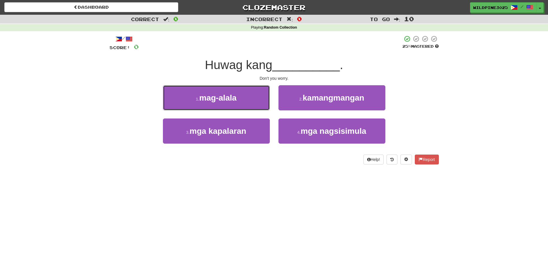
drag, startPoint x: 258, startPoint y: 97, endPoint x: 277, endPoint y: 98, distance: 18.8
click at [258, 97] on button "1 . mag-alala" at bounding box center [216, 97] width 107 height 25
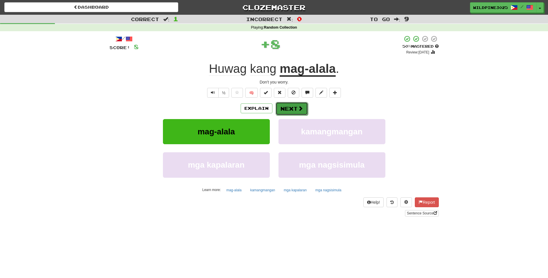
click at [300, 108] on span at bounding box center [300, 108] width 5 height 5
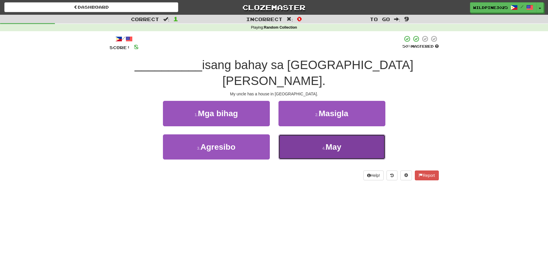
click at [312, 135] on button "4 . May" at bounding box center [331, 146] width 107 height 25
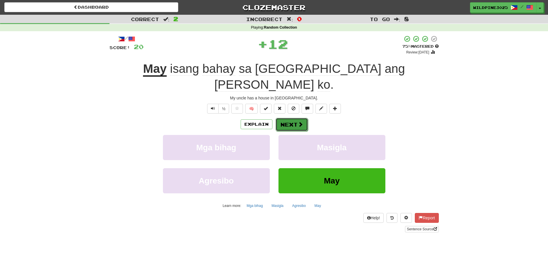
click at [298, 118] on button "Next" at bounding box center [291, 124] width 32 height 13
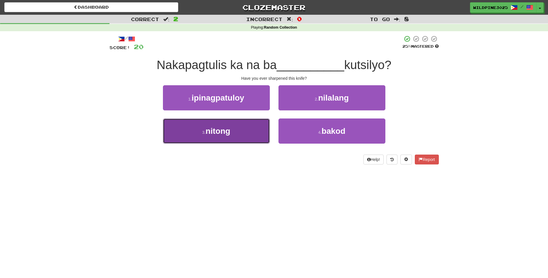
click at [229, 130] on span "nitong" at bounding box center [218, 130] width 25 height 9
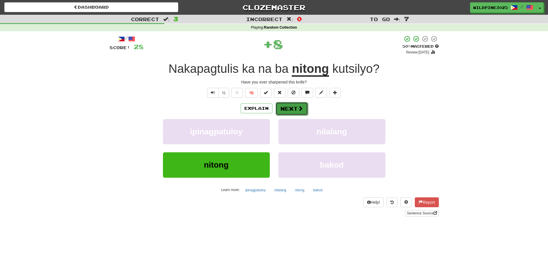
click at [284, 105] on button "Next" at bounding box center [291, 108] width 32 height 13
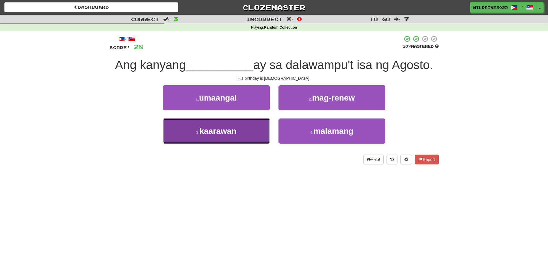
click at [262, 125] on button "3 . kaarawan" at bounding box center [216, 130] width 107 height 25
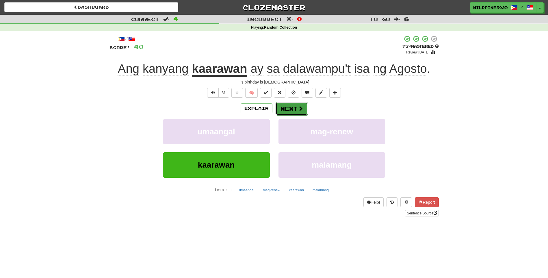
click at [296, 111] on button "Next" at bounding box center [291, 108] width 32 height 13
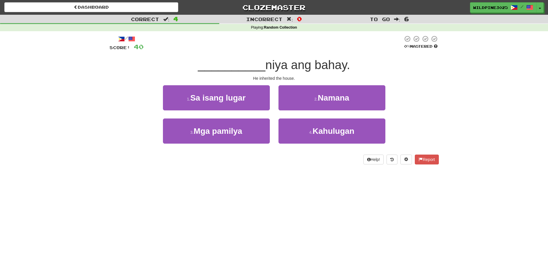
click at [300, 110] on div "2 . Namana" at bounding box center [331, 101] width 115 height 33
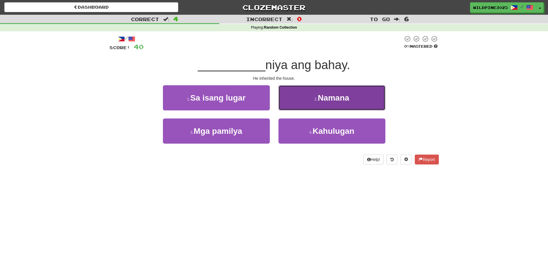
click at [300, 108] on button "2 . Namana" at bounding box center [331, 97] width 107 height 25
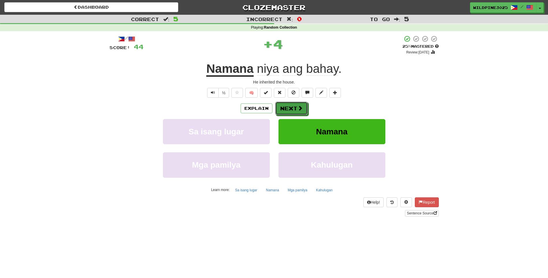
click at [300, 108] on span at bounding box center [299, 107] width 5 height 5
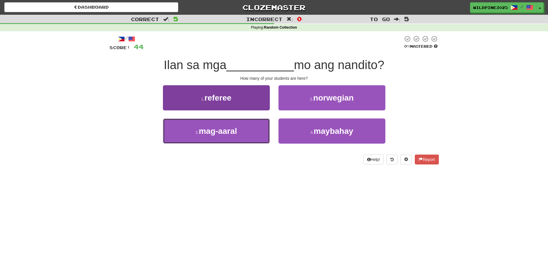
click at [235, 126] on span "mag-aaral" at bounding box center [218, 130] width 38 height 9
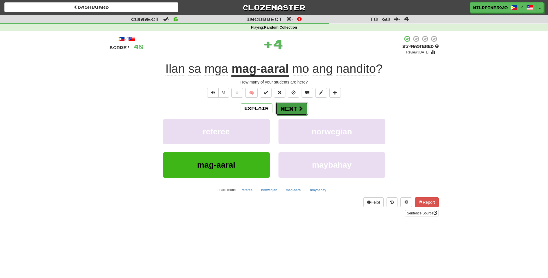
click at [296, 107] on button "Next" at bounding box center [291, 108] width 32 height 13
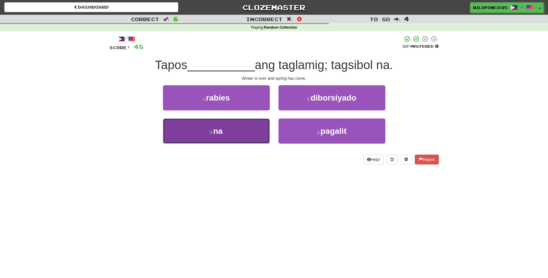
click at [247, 130] on button "3 . na" at bounding box center [216, 130] width 107 height 25
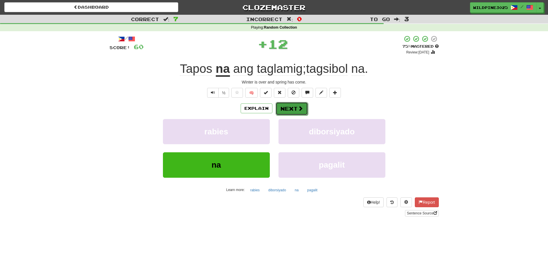
click at [301, 111] on button "Next" at bounding box center [291, 108] width 32 height 13
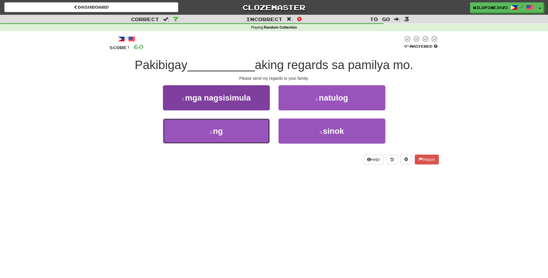
click at [252, 132] on button "3 . ng" at bounding box center [216, 130] width 107 height 25
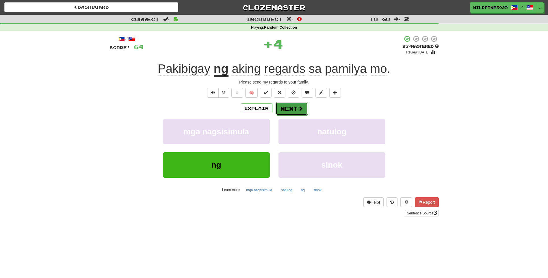
click at [298, 111] on button "Next" at bounding box center [291, 108] width 32 height 13
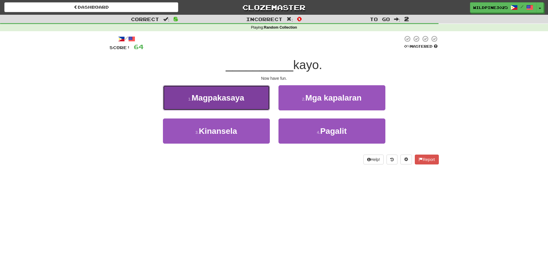
click at [261, 102] on button "1 . Magpakasaya" at bounding box center [216, 97] width 107 height 25
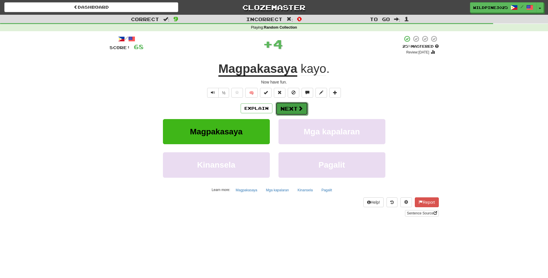
click at [291, 107] on button "Next" at bounding box center [291, 108] width 32 height 13
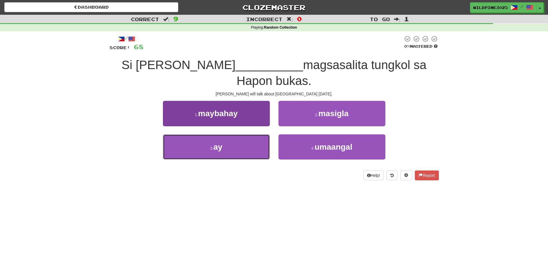
drag, startPoint x: 257, startPoint y: 133, endPoint x: 264, endPoint y: 126, distance: 9.0
click at [257, 134] on button "3 . ay" at bounding box center [216, 146] width 107 height 25
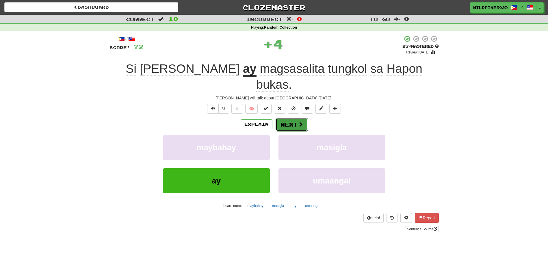
click at [296, 118] on button "Next" at bounding box center [291, 124] width 32 height 13
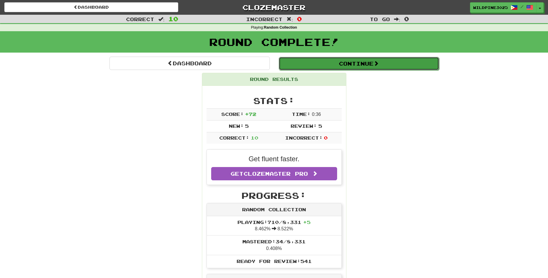
click at [330, 68] on button "Continue" at bounding box center [359, 63] width 160 height 13
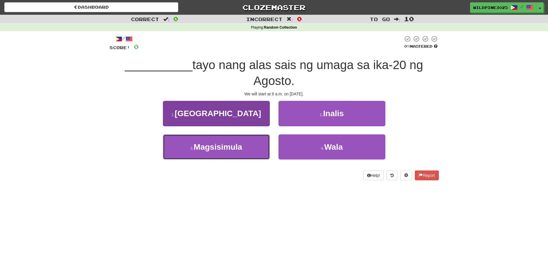
click at [266, 150] on button "3 . Magsisimula" at bounding box center [216, 146] width 107 height 25
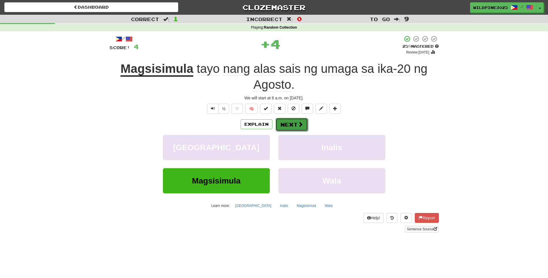
click at [292, 124] on button "Next" at bounding box center [291, 124] width 32 height 13
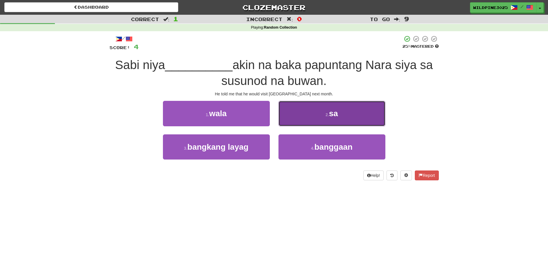
click at [314, 120] on button "2 . sa" at bounding box center [331, 113] width 107 height 25
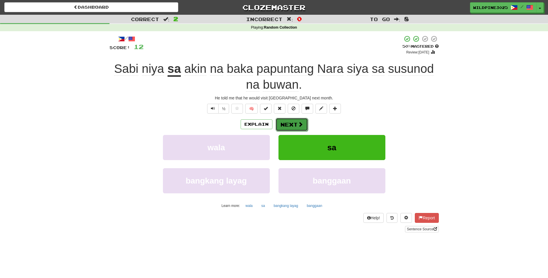
click at [299, 122] on span at bounding box center [300, 124] width 5 height 5
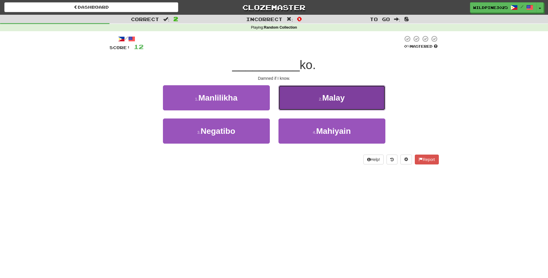
click at [303, 107] on button "2 . Malay" at bounding box center [331, 97] width 107 height 25
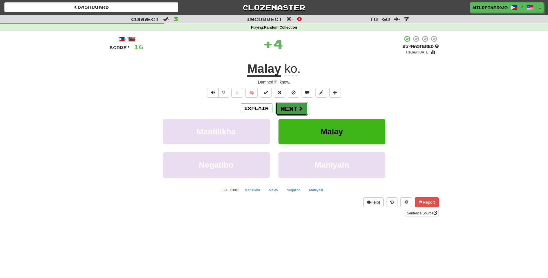
click at [301, 109] on span at bounding box center [300, 108] width 5 height 5
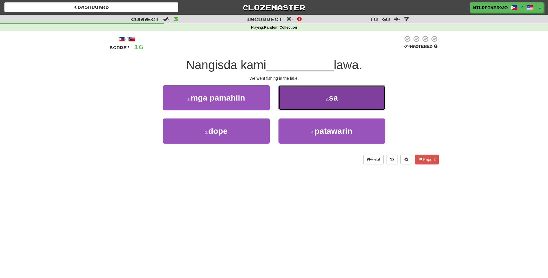
click at [301, 107] on button "2 . sa" at bounding box center [331, 97] width 107 height 25
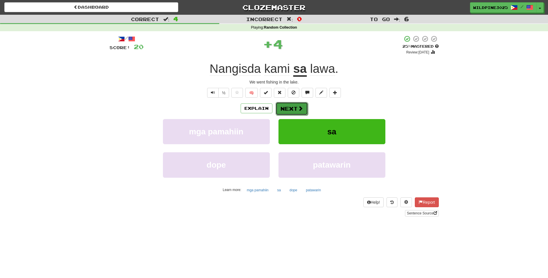
click at [301, 109] on span at bounding box center [300, 108] width 5 height 5
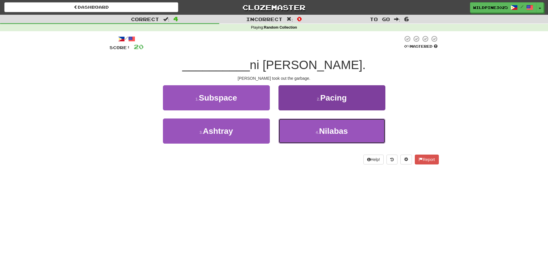
click at [290, 127] on button "4 . Nilabas" at bounding box center [331, 130] width 107 height 25
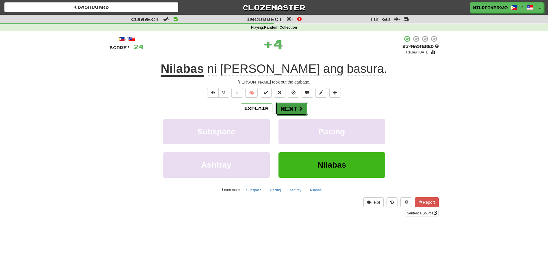
click at [291, 111] on button "Next" at bounding box center [291, 108] width 32 height 13
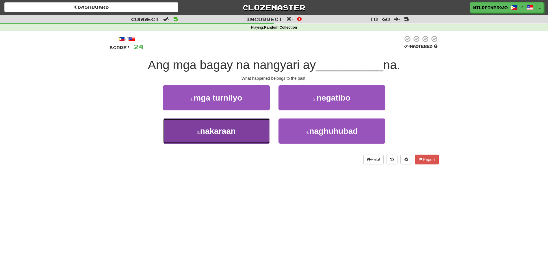
click at [253, 128] on button "3 . nakaraan" at bounding box center [216, 130] width 107 height 25
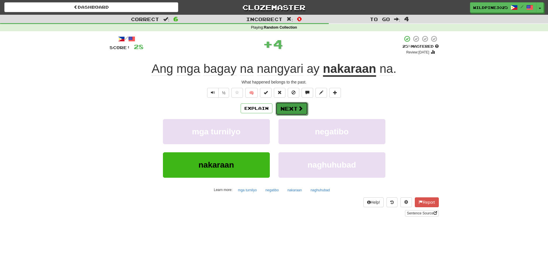
click at [296, 104] on button "Next" at bounding box center [291, 108] width 32 height 13
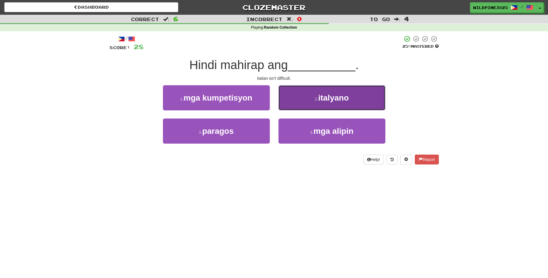
click at [309, 103] on button "2 . italyano" at bounding box center [331, 97] width 107 height 25
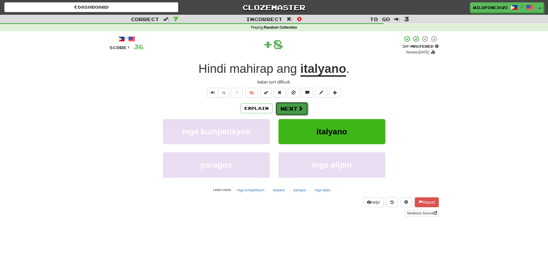
click at [298, 111] on span at bounding box center [300, 108] width 5 height 5
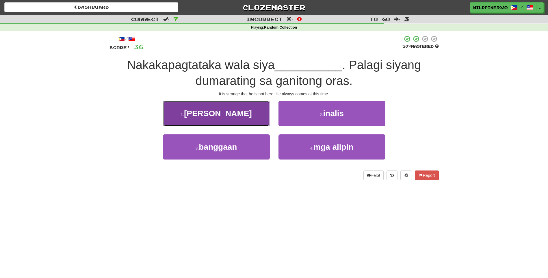
click at [268, 122] on button "1 . rito" at bounding box center [216, 113] width 107 height 25
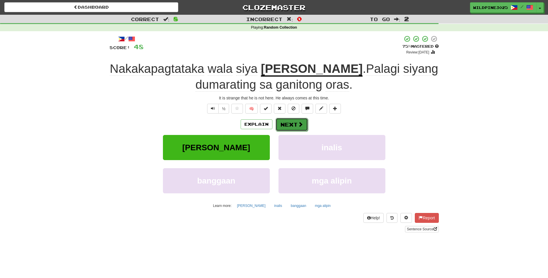
click at [292, 122] on button "Next" at bounding box center [291, 124] width 32 height 13
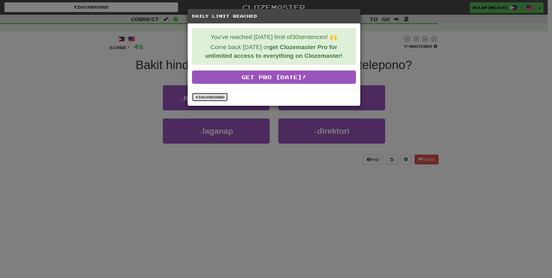
click at [222, 95] on link "Dashboard" at bounding box center [210, 97] width 36 height 9
